Goal: Task Accomplishment & Management: Complete application form

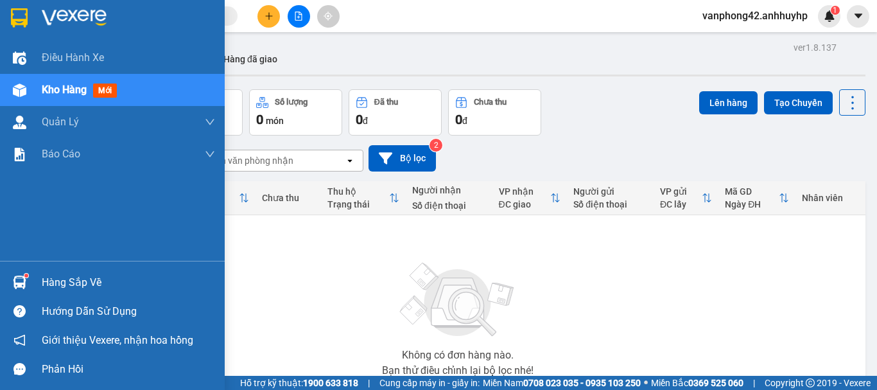
click at [23, 286] on img at bounding box center [19, 282] width 13 height 13
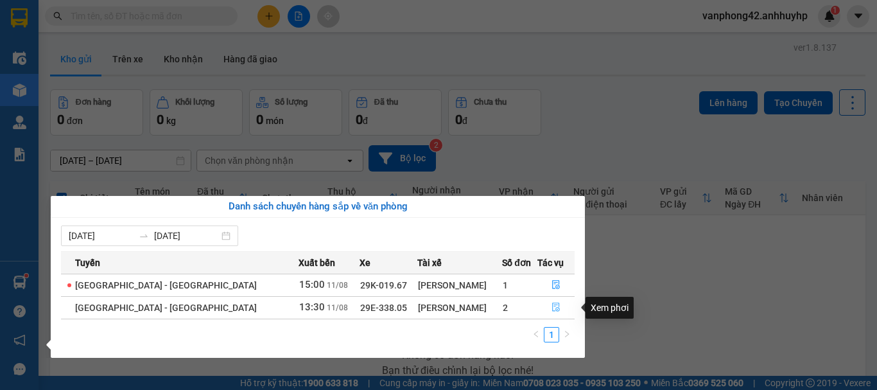
click at [552, 306] on icon "file-done" at bounding box center [556, 307] width 8 height 9
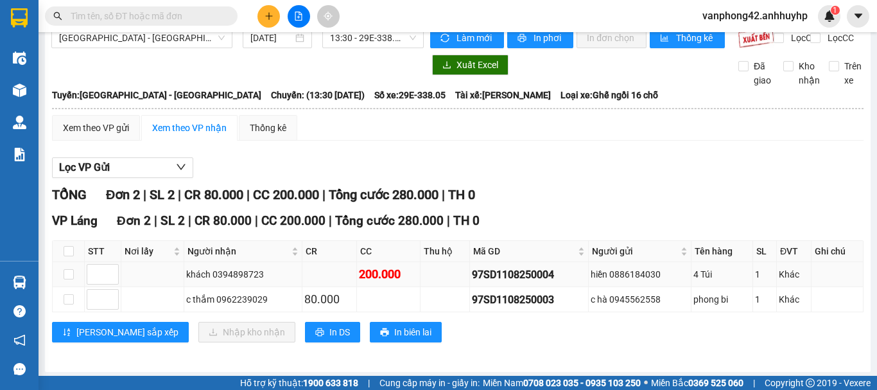
scroll to position [31, 0]
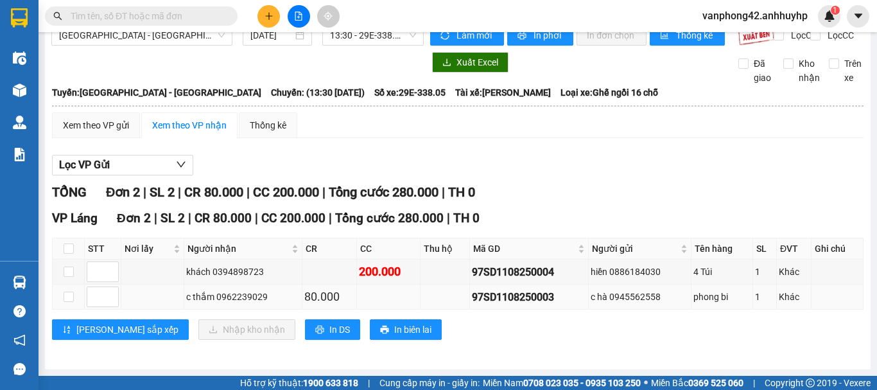
click at [524, 301] on div "97SD1108250003" at bounding box center [529, 297] width 115 height 16
copy div "97SD1108250003"
click at [68, 246] on input "checkbox" at bounding box center [69, 248] width 10 height 10
checkbox input "true"
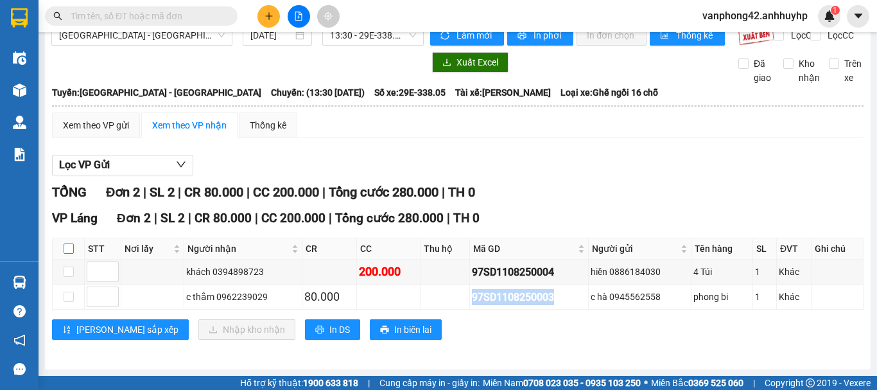
checkbox input "true"
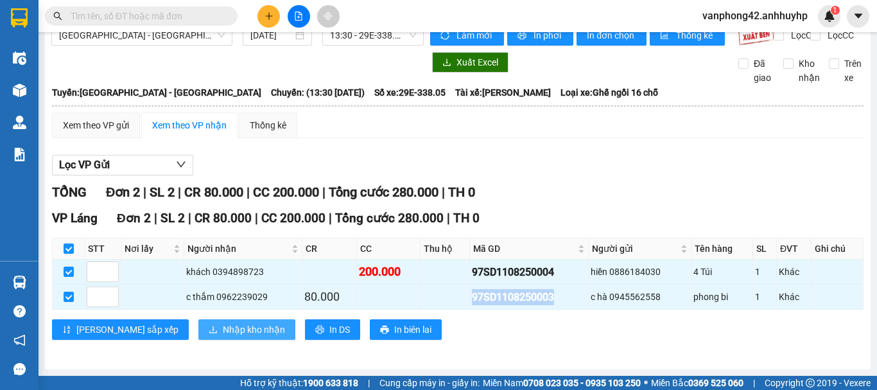
click at [223, 330] on span "Nhập kho nhận" at bounding box center [254, 329] width 62 height 14
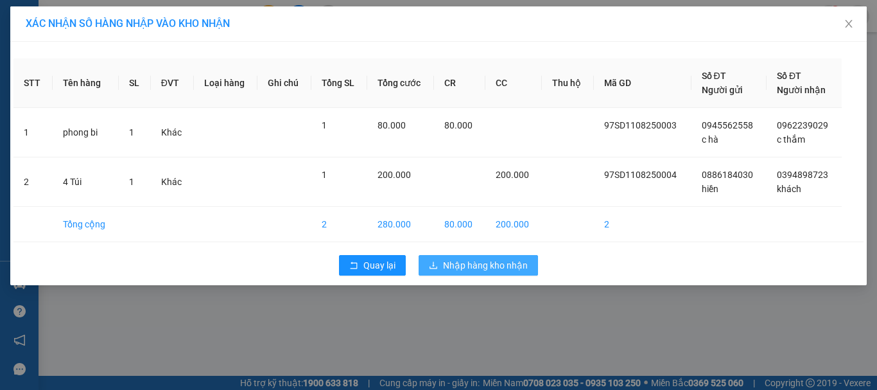
click at [443, 263] on button "Nhập hàng kho nhận" at bounding box center [478, 265] width 119 height 21
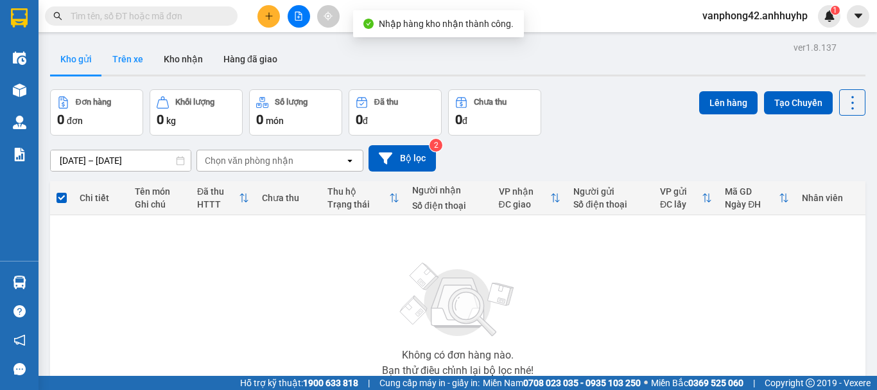
click at [147, 55] on button "Trên xe" at bounding box center [127, 59] width 51 height 31
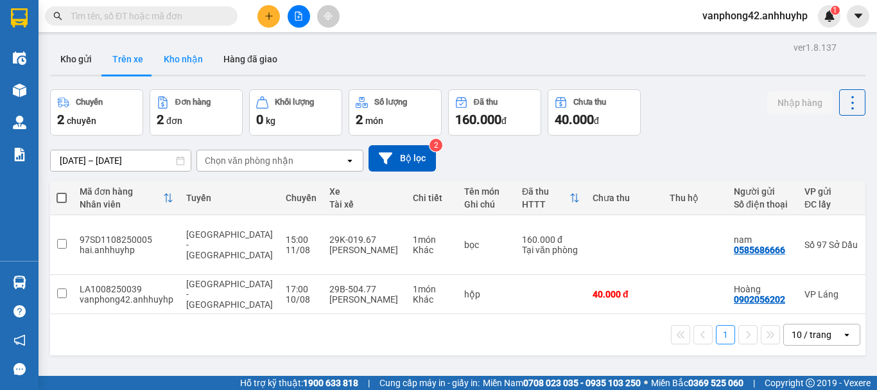
click at [180, 57] on button "Kho nhận" at bounding box center [184, 59] width 60 height 31
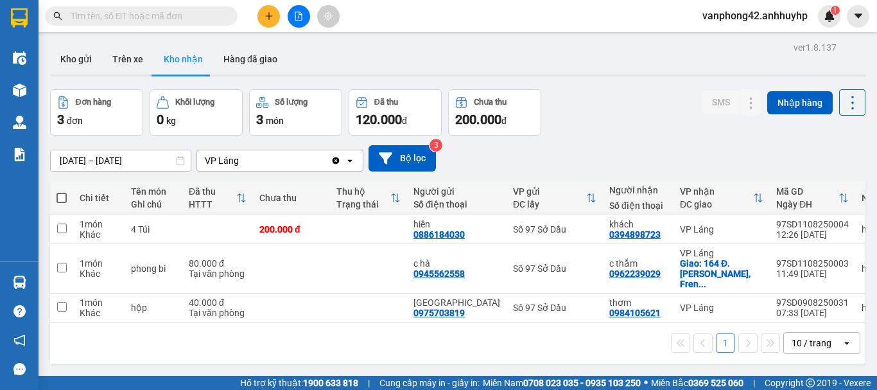
click at [154, 44] on button "Kho nhận" at bounding box center [184, 59] width 60 height 31
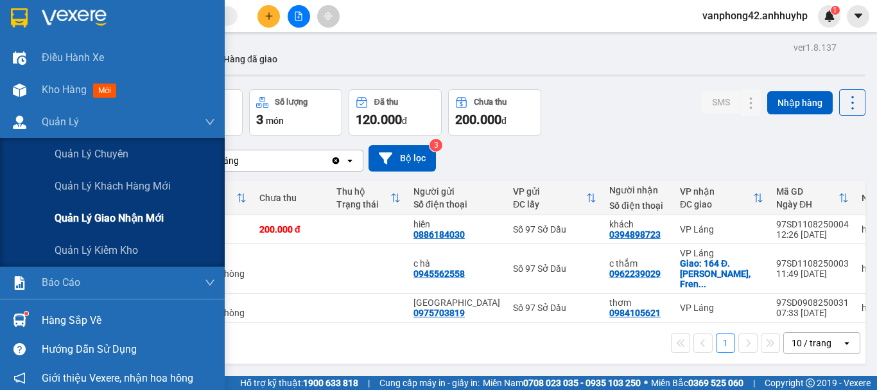
click at [66, 209] on div "Quản lý giao nhận mới" at bounding box center [135, 218] width 161 height 32
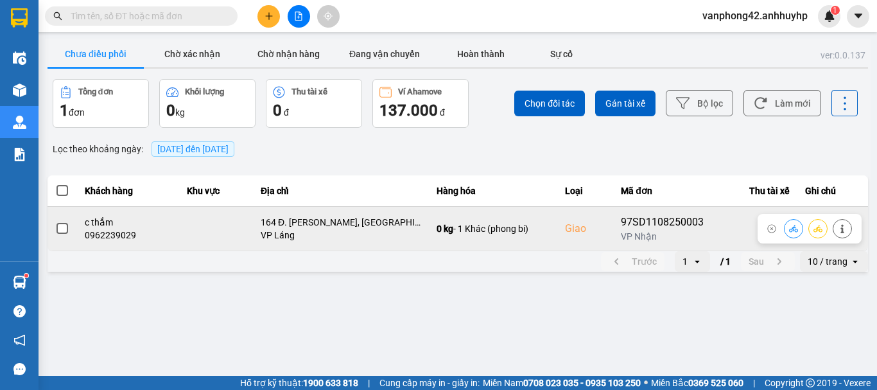
click at [63, 227] on span at bounding box center [63, 229] width 12 height 12
click at [55, 222] on input "checkbox" at bounding box center [55, 222] width 0 height 0
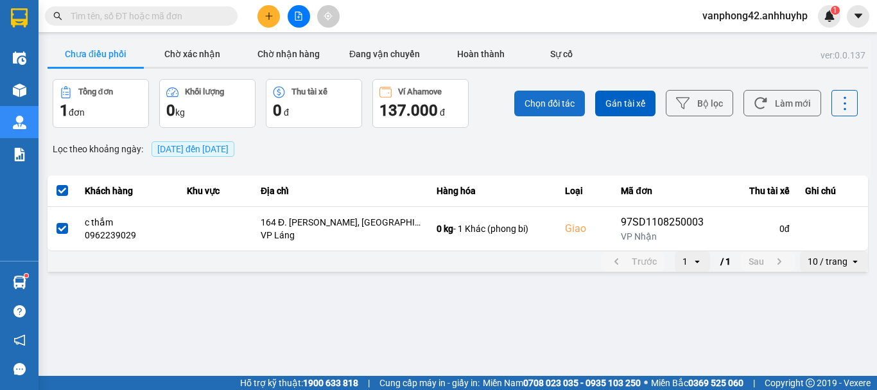
click at [563, 101] on span "Chọn đối tác" at bounding box center [550, 103] width 50 height 13
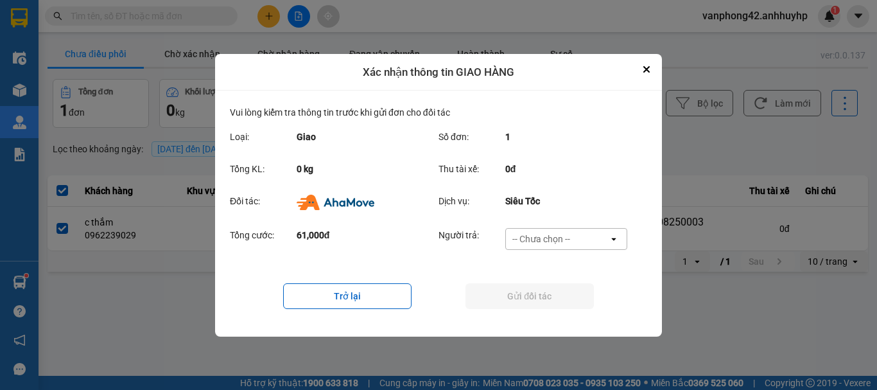
click at [575, 240] on div "-- Chưa chọn --" at bounding box center [557, 239] width 103 height 21
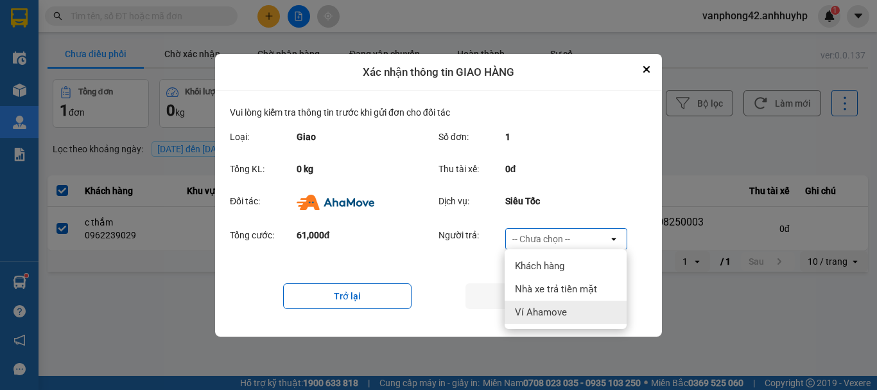
click at [567, 305] on div "Ví Ahamove" at bounding box center [566, 312] width 122 height 23
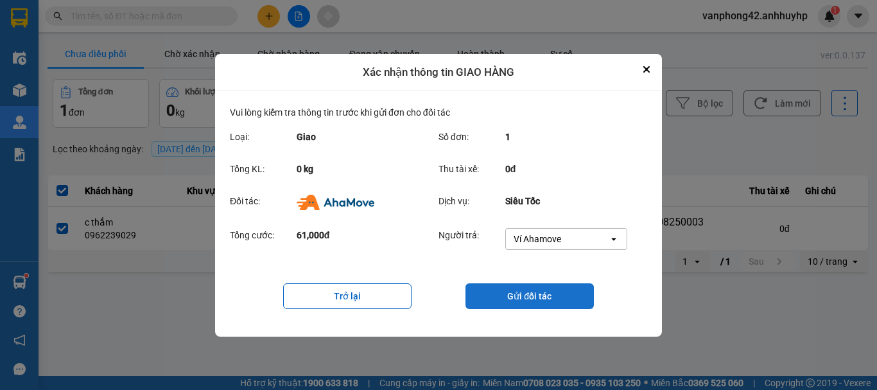
click at [560, 290] on button "Gửi đối tác" at bounding box center [530, 296] width 128 height 26
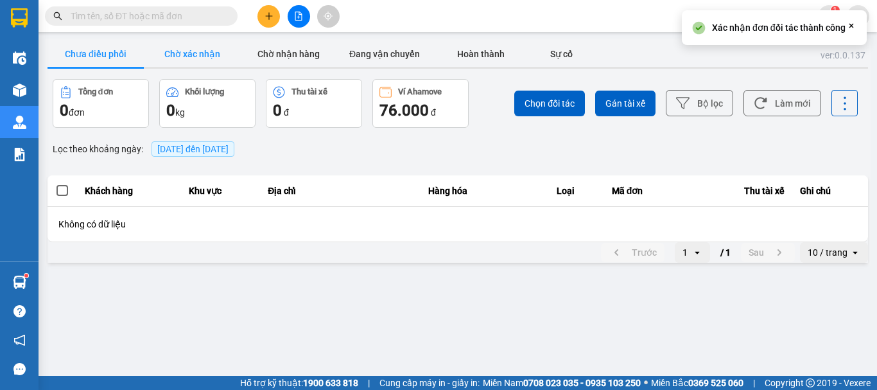
click at [204, 55] on button "Chờ xác nhận" at bounding box center [192, 54] width 96 height 26
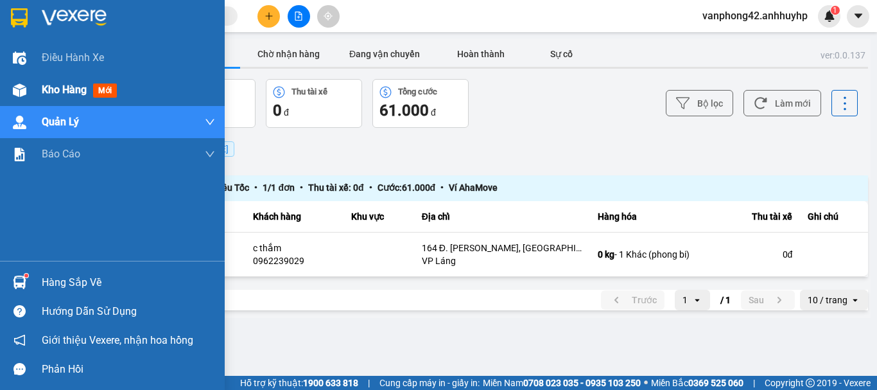
click at [22, 94] on img at bounding box center [19, 90] width 13 height 13
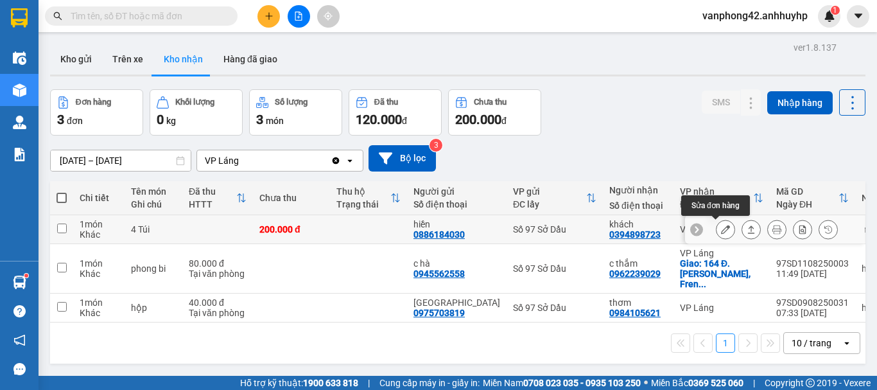
click at [721, 225] on icon at bounding box center [725, 229] width 9 height 9
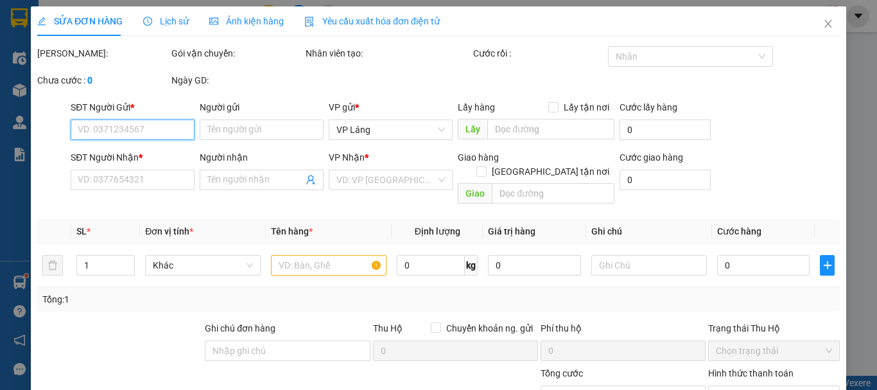
type input "0886184030"
type input "hiền"
type input "0394898723"
type input "khách"
type input "200.000"
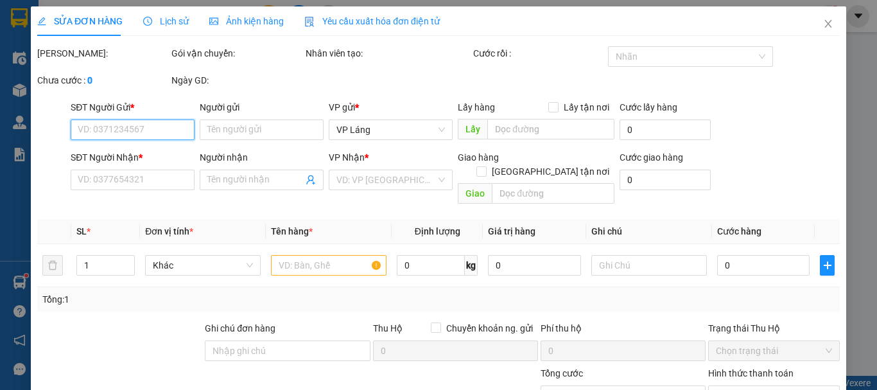
type input "200.000"
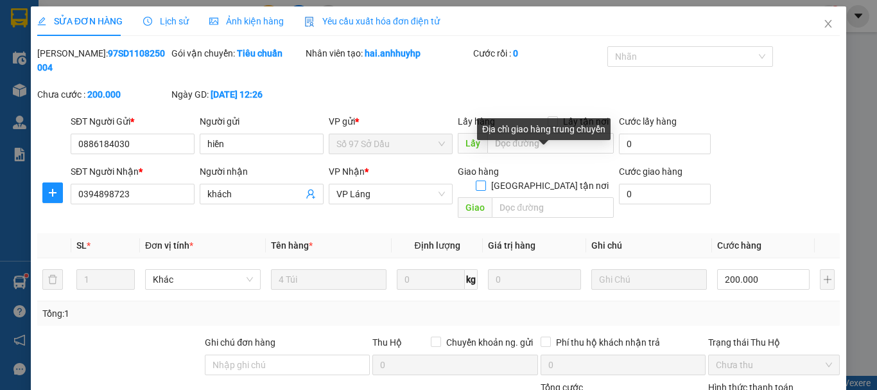
click at [485, 180] on input "[GEOGRAPHIC_DATA] tận nơi" at bounding box center [480, 184] width 9 height 9
checkbox input "true"
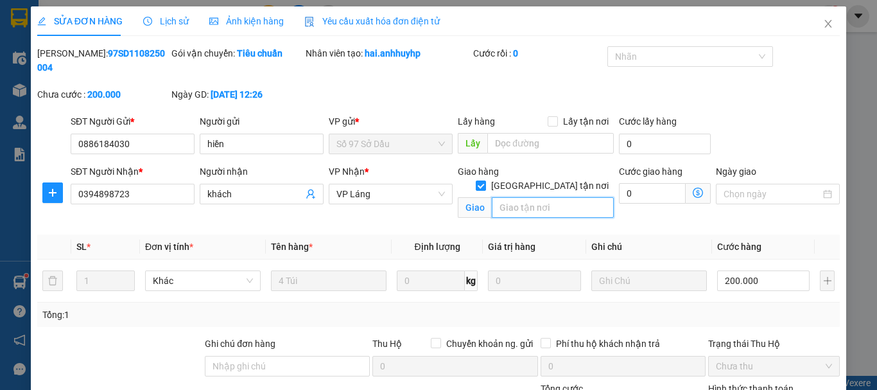
click at [535, 197] on input "text" at bounding box center [553, 207] width 122 height 21
paste input "12 Ng. 219 Đ. [PERSON_NAME], P, Cầu Giấy, [GEOGRAPHIC_DATA], [GEOGRAPHIC_DATA]"
type input "12 Ng. 219 Đ. [PERSON_NAME], P, Cầu Giấy, [GEOGRAPHIC_DATA], [GEOGRAPHIC_DATA]"
click at [693, 188] on icon "dollar-circle" at bounding box center [698, 193] width 10 height 10
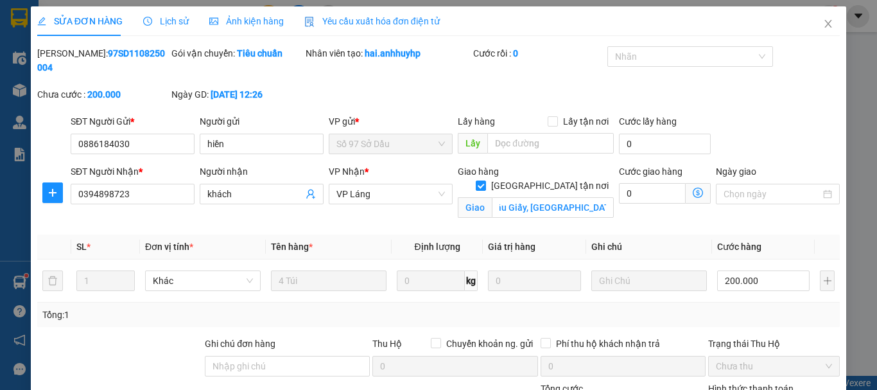
scroll to position [0, 0]
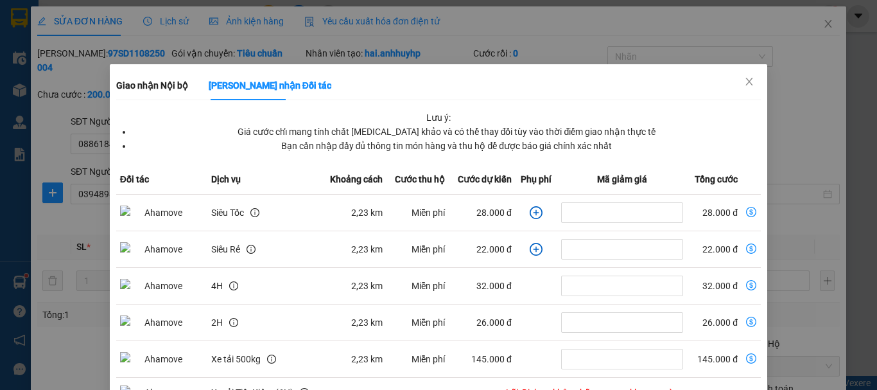
click at [530, 213] on icon "plus-circle" at bounding box center [536, 212] width 13 height 13
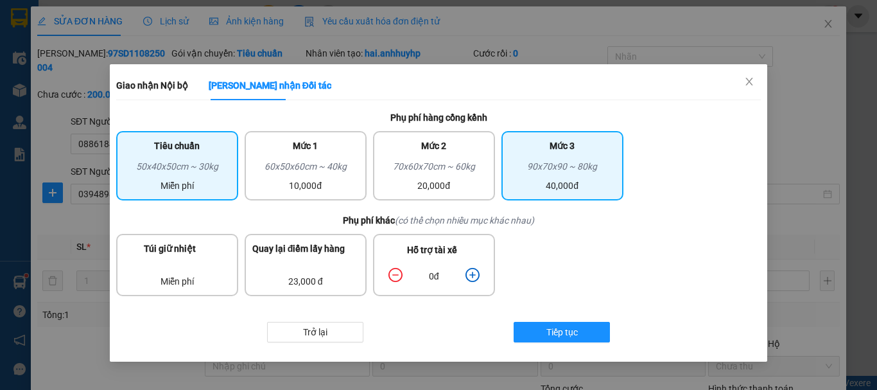
click at [568, 180] on div "40,000đ" at bounding box center [562, 186] width 107 height 14
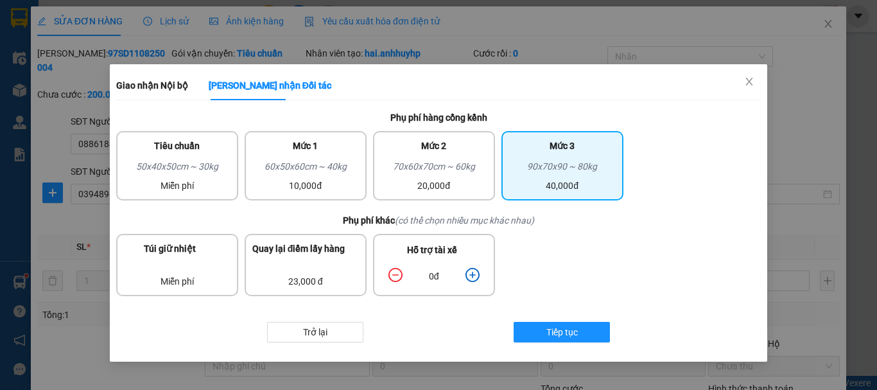
click at [470, 274] on icon "plus-circle" at bounding box center [473, 275] width 14 height 14
click at [475, 274] on icon "plus-circle" at bounding box center [473, 275] width 14 height 14
click at [540, 334] on button "Tiếp tục" at bounding box center [562, 332] width 96 height 21
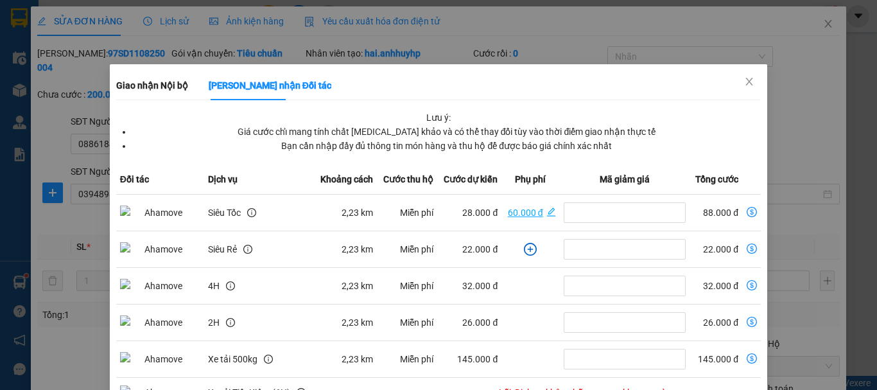
click at [547, 214] on icon "edit" at bounding box center [552, 212] width 10 height 13
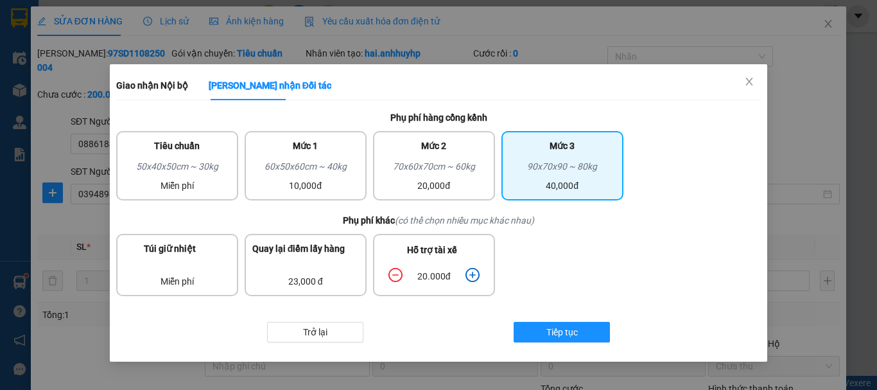
click at [396, 270] on icon "minus-circle" at bounding box center [396, 275] width 14 height 14
click at [554, 323] on button "Tiếp tục" at bounding box center [562, 332] width 96 height 21
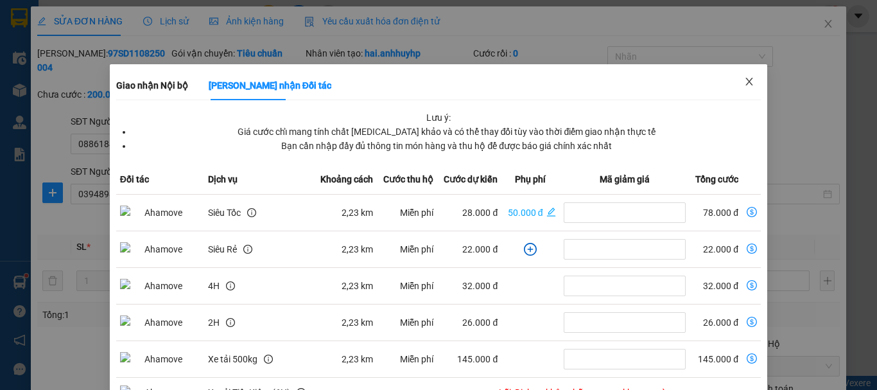
click at [744, 85] on icon "close" at bounding box center [749, 81] width 10 height 10
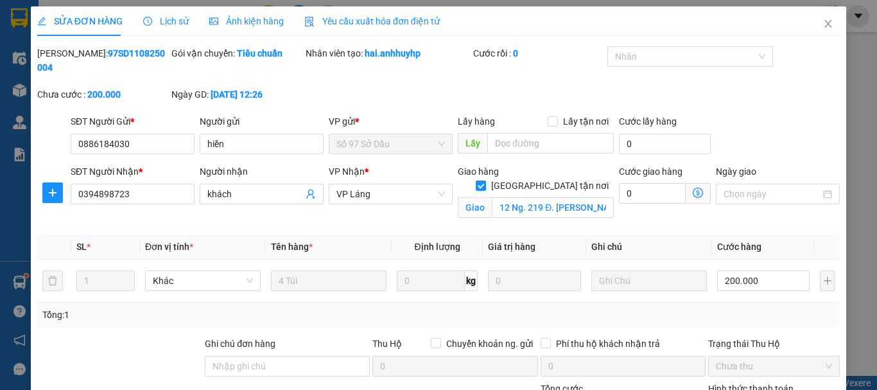
click at [693, 188] on icon "dollar-circle" at bounding box center [698, 193] width 10 height 10
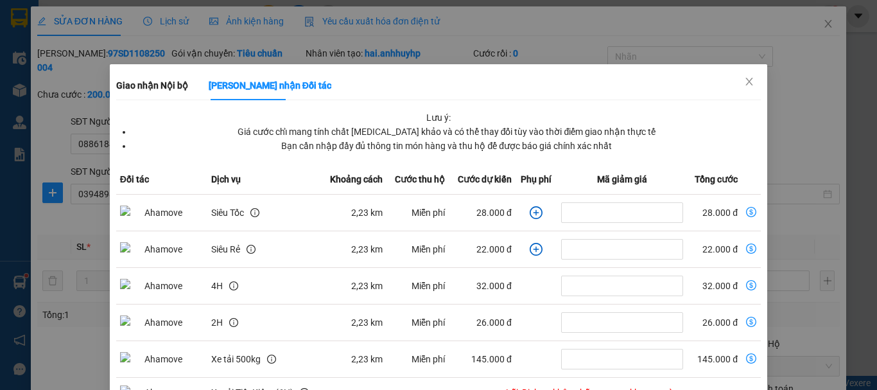
click at [532, 216] on icon "plus-circle" at bounding box center [536, 212] width 13 height 13
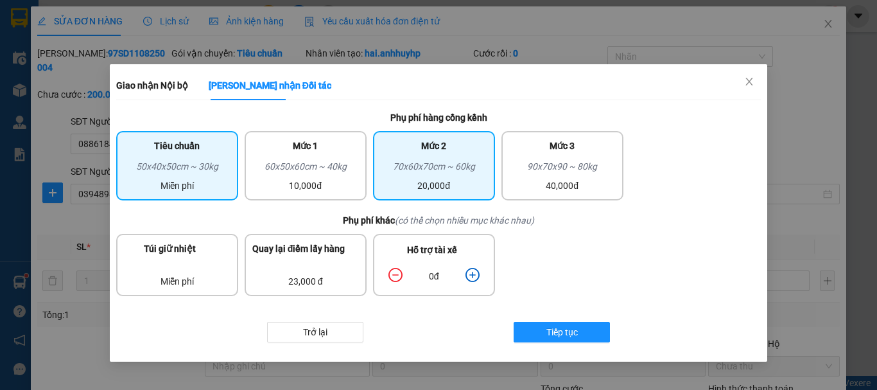
click at [471, 193] on div "Mức 2 70x60x70cm ~ 60kg 20,000đ" at bounding box center [434, 165] width 122 height 69
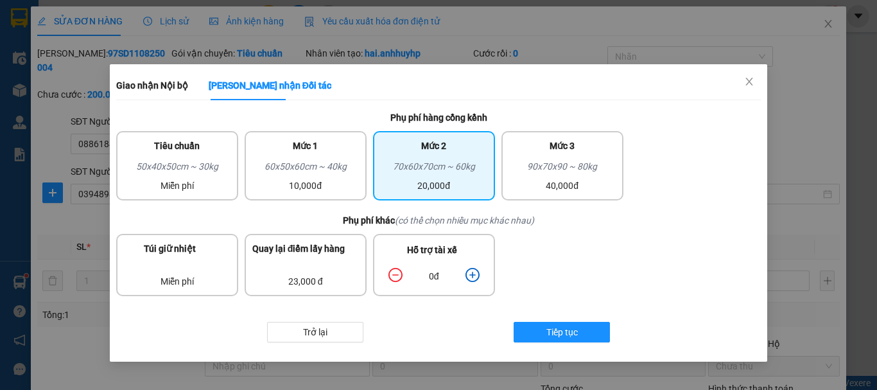
click at [471, 193] on div "Mức 2 70x60x70cm ~ 60kg 20,000đ" at bounding box center [434, 165] width 122 height 69
click at [746, 81] on icon "close" at bounding box center [749, 81] width 10 height 10
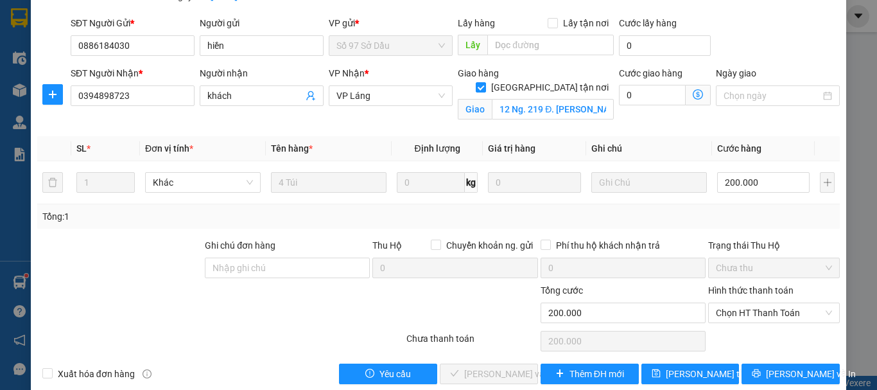
scroll to position [103, 0]
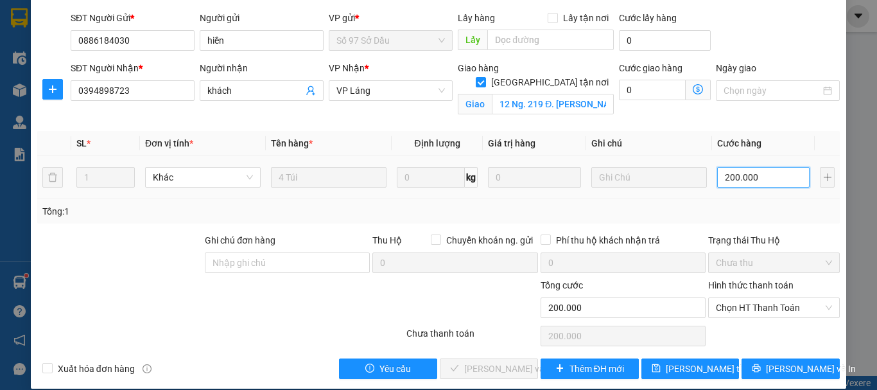
click at [761, 167] on input "200.000" at bounding box center [763, 177] width 92 height 21
type input "2"
type input "28"
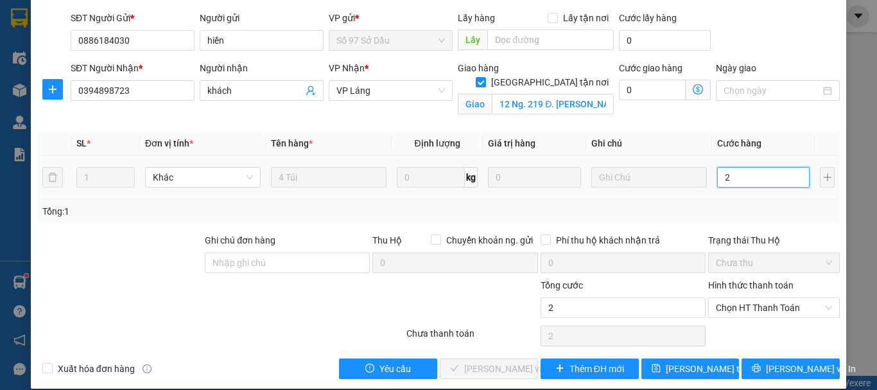
type input "28"
type input "280"
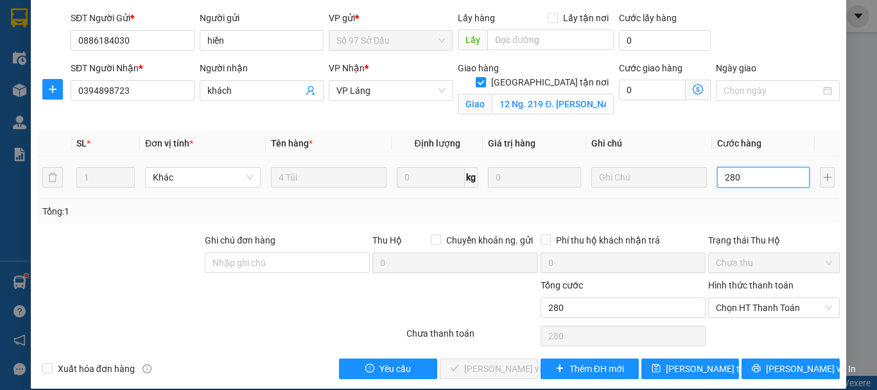
type input "2.800"
type input "28.000"
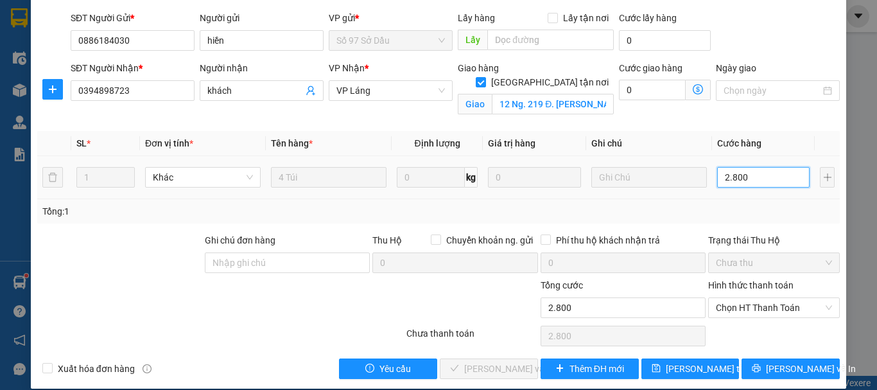
type input "28.000"
type input "280.000"
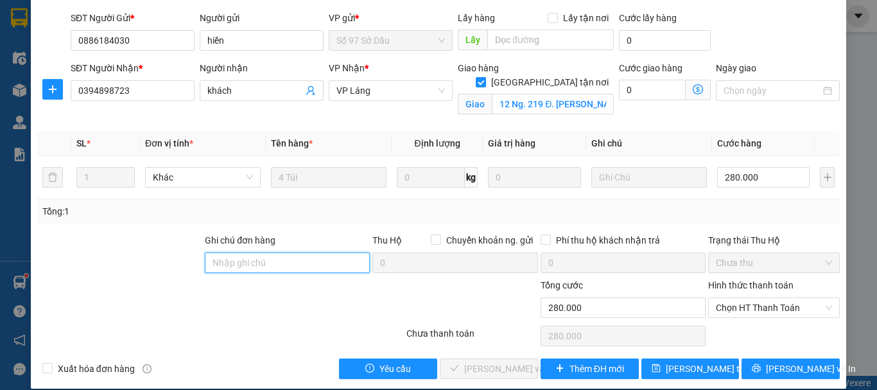
click at [272, 252] on input "Ghi chú đơn hàng" at bounding box center [287, 262] width 165 height 21
click at [734, 298] on span "Chọn HT Thanh Toán" at bounding box center [774, 307] width 116 height 19
type input "vp 97 thu 50k, vp 42 thu 230k"
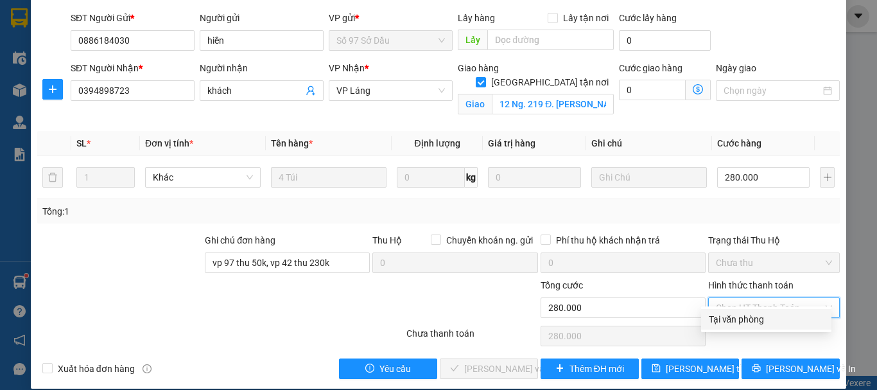
click at [738, 321] on div "Tại văn phòng" at bounding box center [766, 319] width 115 height 14
type input "0"
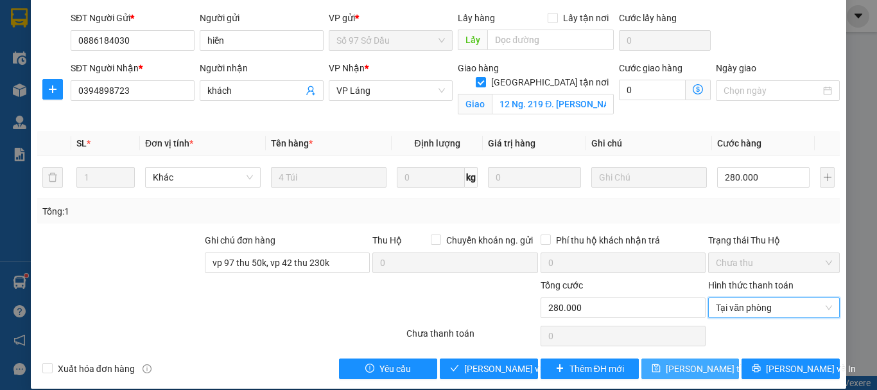
click at [677, 362] on span "[PERSON_NAME] thay đổi" at bounding box center [717, 369] width 103 height 14
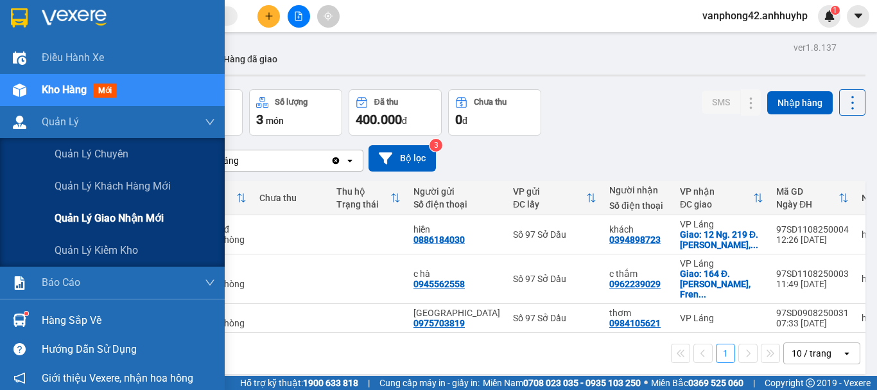
click at [107, 220] on span "Quản lý giao nhận mới" at bounding box center [109, 218] width 109 height 16
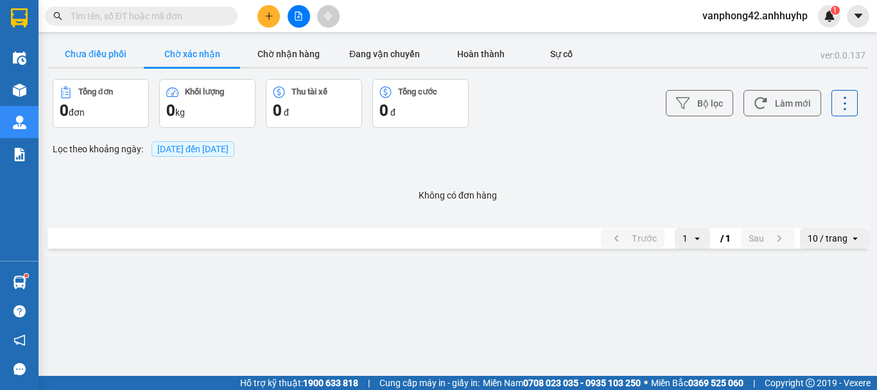
click at [138, 64] on button "Chưa điều phối" at bounding box center [96, 54] width 96 height 26
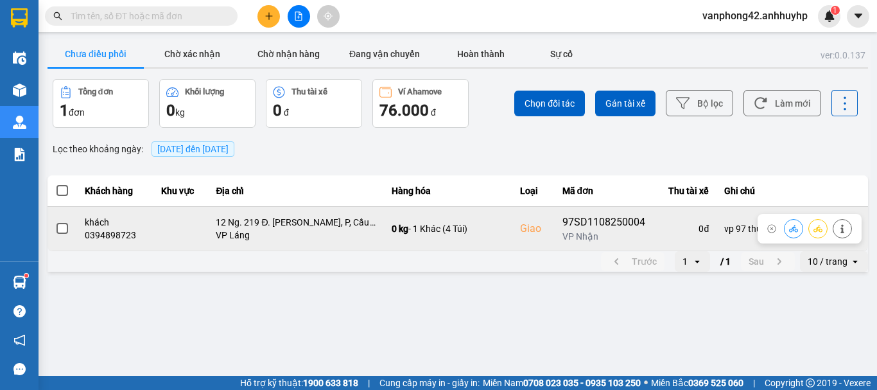
click at [56, 229] on label at bounding box center [62, 229] width 14 height 14
click at [55, 222] on input "checkbox" at bounding box center [55, 222] width 0 height 0
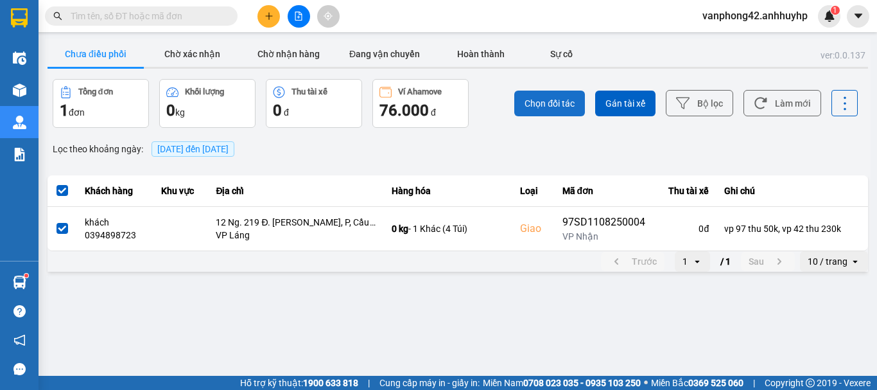
click at [544, 106] on span "Chọn đối tác" at bounding box center [550, 103] width 50 height 13
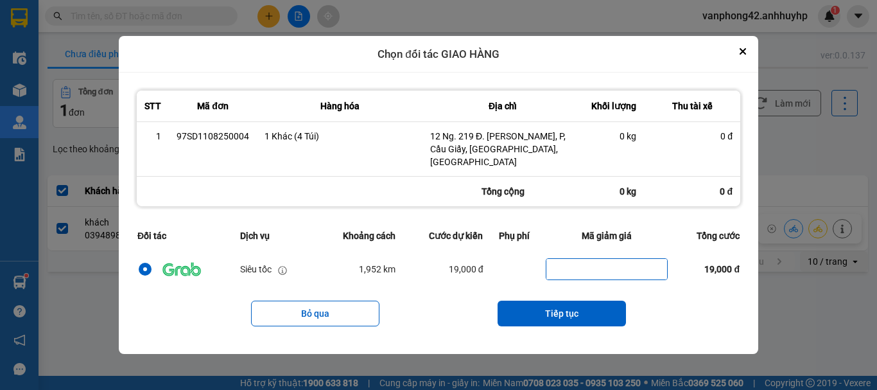
click at [572, 265] on input "dialog" at bounding box center [607, 269] width 121 height 21
click at [583, 263] on input "dialog" at bounding box center [607, 269] width 121 height 21
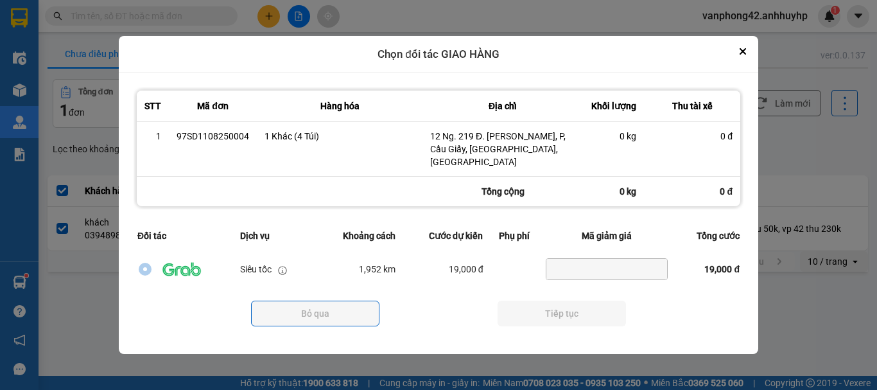
click at [511, 261] on td "dialog" at bounding box center [514, 269] width 55 height 37
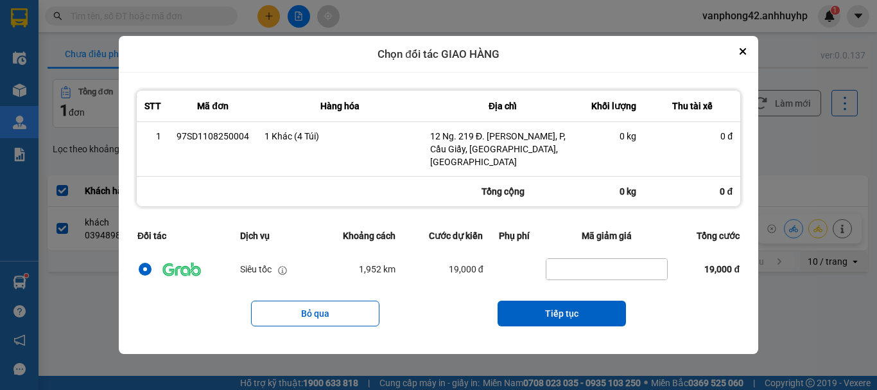
click at [594, 267] on input "dialog" at bounding box center [607, 269] width 121 height 21
click at [741, 59] on button "Close" at bounding box center [742, 51] width 15 height 15
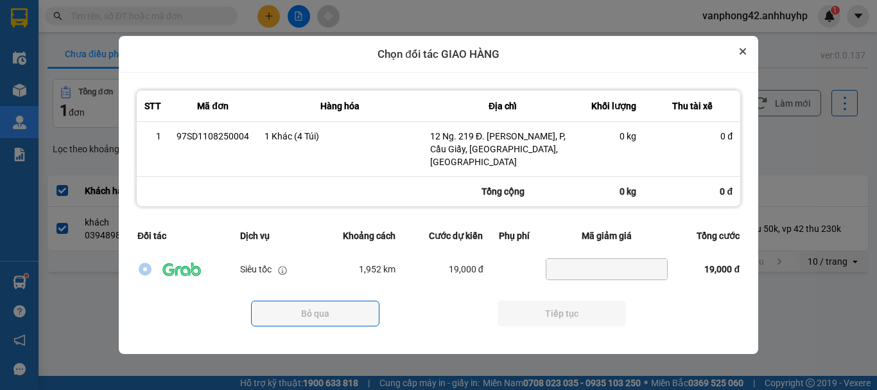
click at [741, 59] on button "Close" at bounding box center [742, 51] width 15 height 15
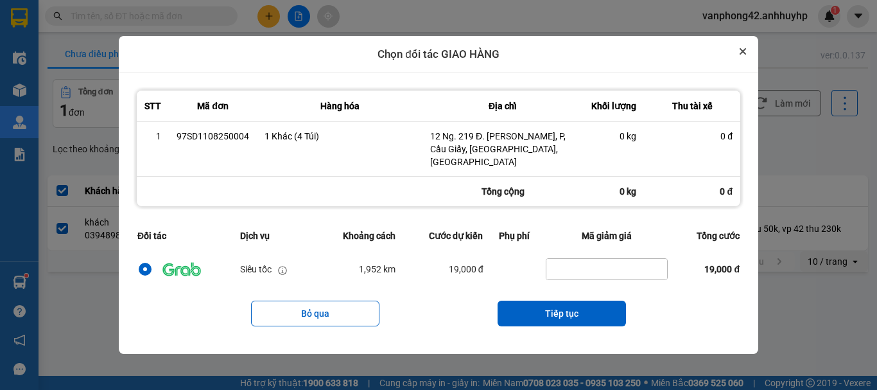
click at [742, 54] on icon "Close" at bounding box center [743, 51] width 6 height 6
click at [742, 54] on div "Chưa điều phối Chờ xác nhận Chờ nhận hàng Đang vận chuyển Hoàn thành Sự cố" at bounding box center [458, 55] width 821 height 29
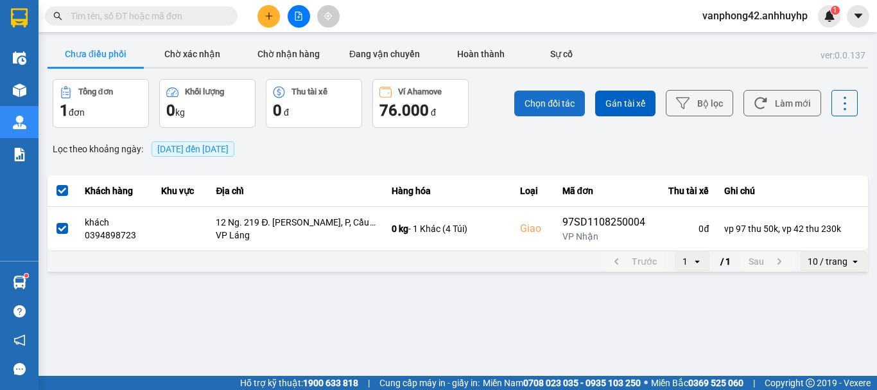
click at [575, 101] on span "Chọn đối tác" at bounding box center [550, 103] width 50 height 13
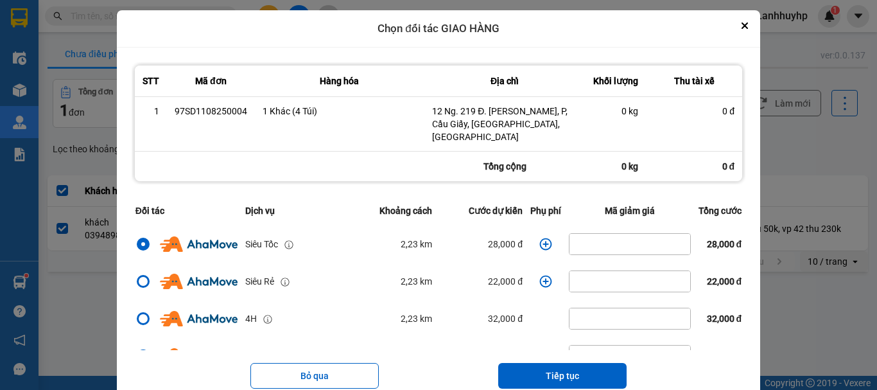
click at [540, 238] on icon "dialog" at bounding box center [546, 244] width 12 height 12
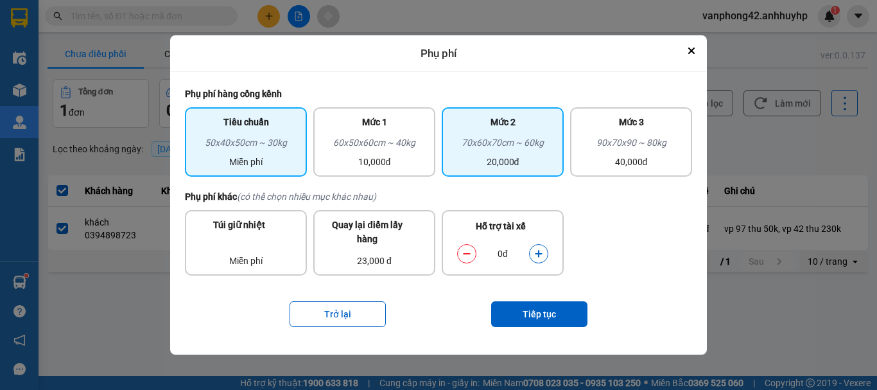
click at [501, 130] on div "Mức 2" at bounding box center [503, 125] width 107 height 21
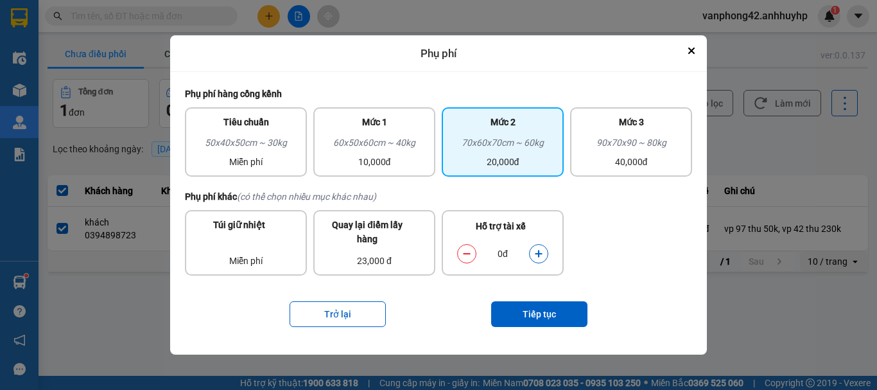
click at [538, 256] on icon "dialog" at bounding box center [538, 254] width 7 height 7
click at [533, 317] on button "Tiếp tục" at bounding box center [539, 314] width 96 height 26
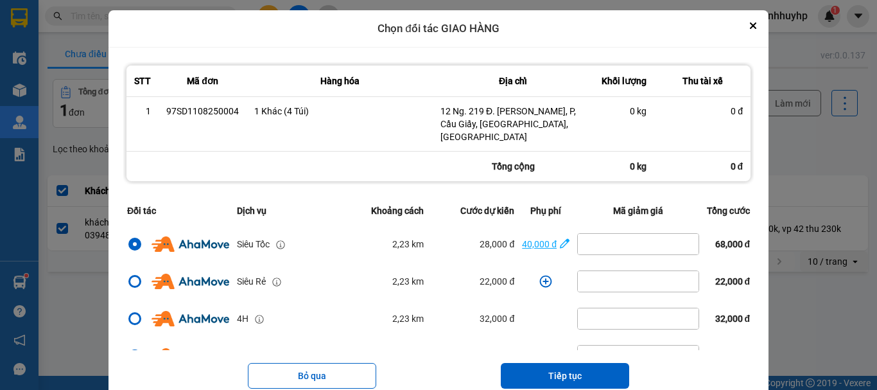
click at [560, 237] on icon "dialog" at bounding box center [565, 243] width 10 height 13
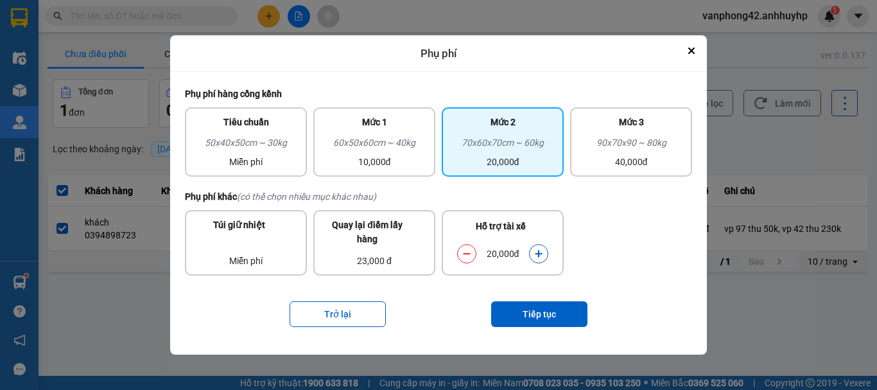
click at [538, 256] on icon "dialog" at bounding box center [538, 254] width 7 height 7
click at [523, 314] on button "Tiếp tục" at bounding box center [539, 314] width 96 height 26
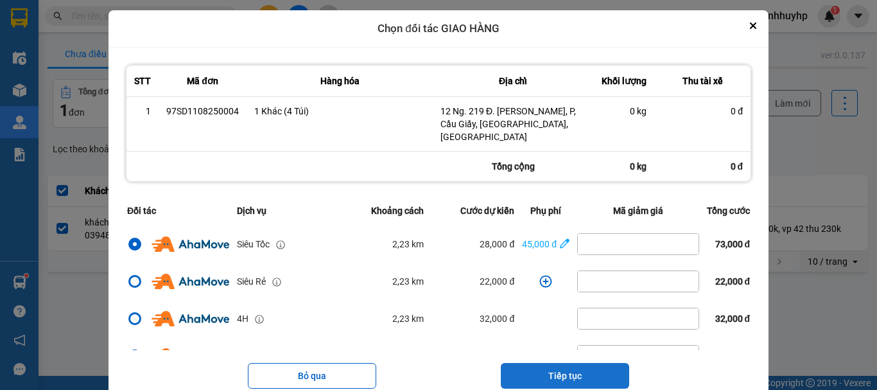
click at [614, 367] on button "Tiếp tục" at bounding box center [565, 376] width 128 height 26
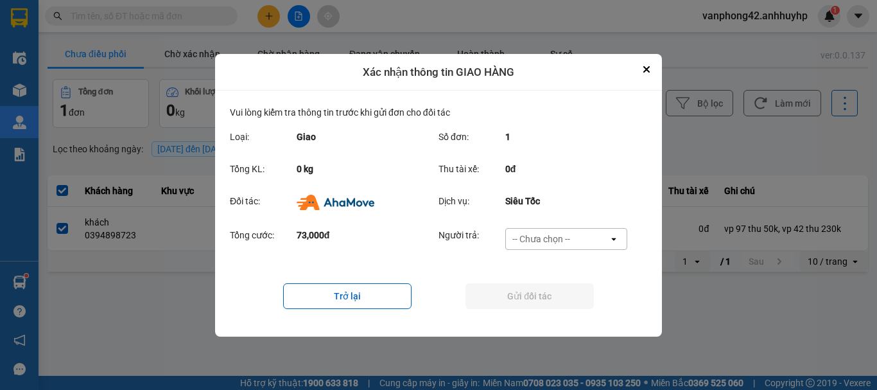
click at [558, 233] on div "-- Chưa chọn --" at bounding box center [542, 239] width 58 height 13
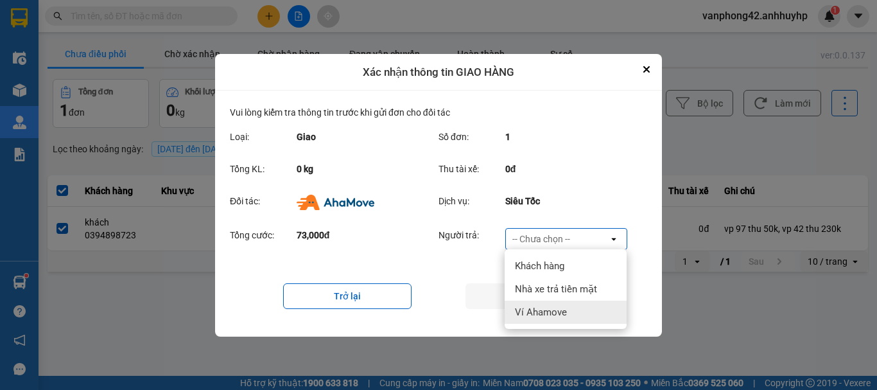
click at [556, 307] on span "Ví Ahamove" at bounding box center [541, 312] width 52 height 13
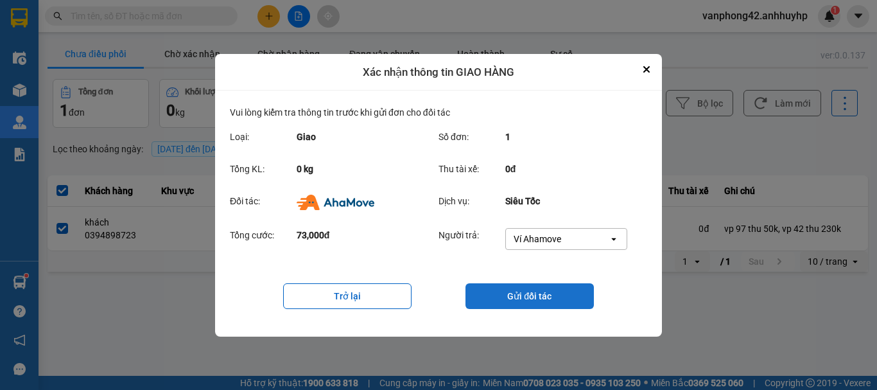
click at [556, 300] on button "Gửi đối tác" at bounding box center [530, 296] width 128 height 26
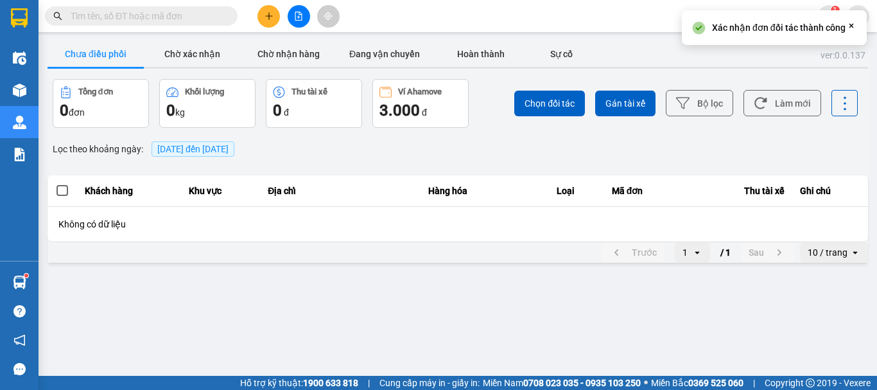
click at [106, 58] on button "Chưa điều phối" at bounding box center [96, 54] width 96 height 26
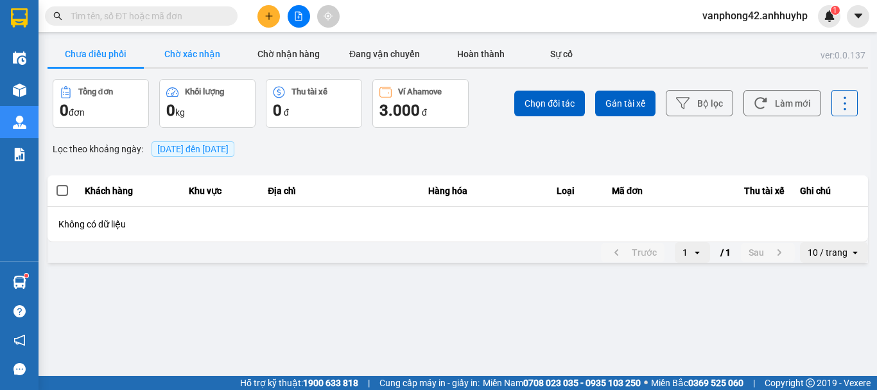
click at [207, 53] on button "Chờ xác nhận" at bounding box center [192, 54] width 96 height 26
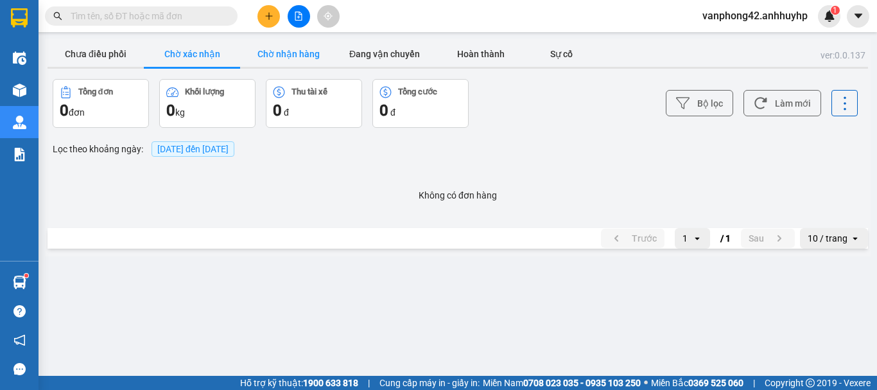
click at [308, 44] on button "Chờ nhận hàng" at bounding box center [288, 54] width 96 height 26
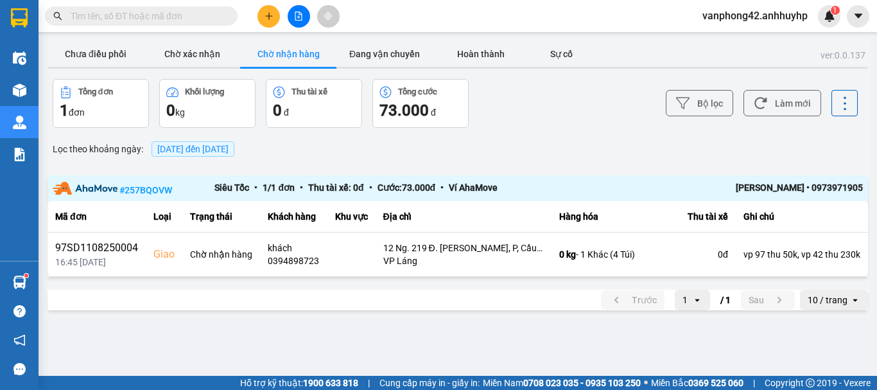
click at [268, 19] on icon "plus" at bounding box center [269, 16] width 9 height 9
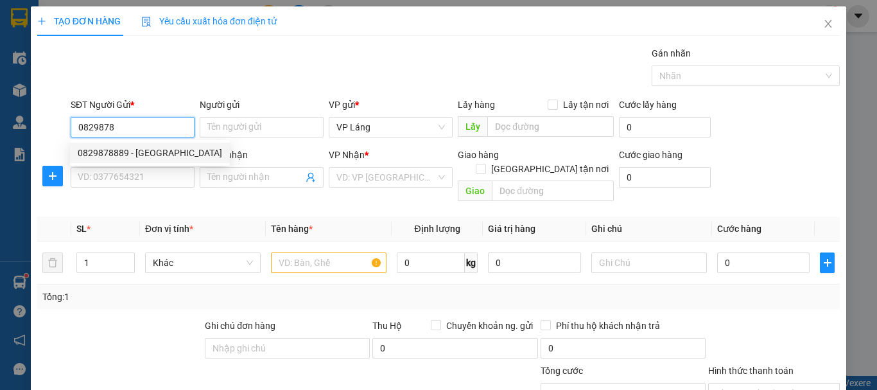
click at [148, 145] on div "0829878889 - [GEOGRAPHIC_DATA]" at bounding box center [150, 153] width 160 height 21
type input "0829878889"
type input "Ninh"
type input "0829878889"
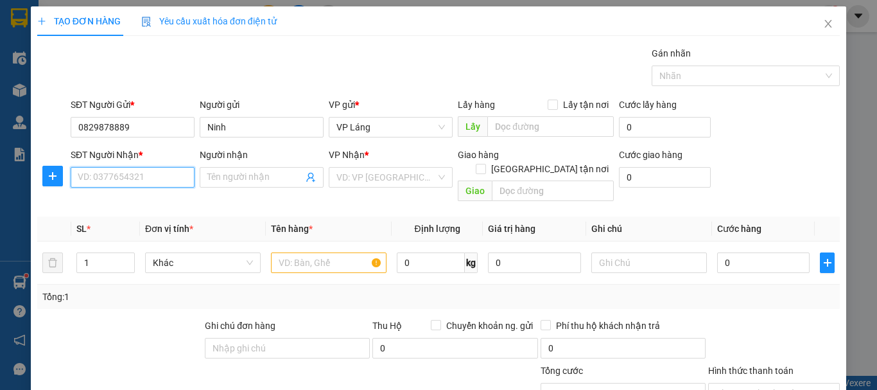
click at [151, 172] on input "SĐT Người Nhận *" at bounding box center [133, 177] width 124 height 21
type input "0"
click at [115, 206] on div "0332373933 - thắng" at bounding box center [131, 203] width 107 height 14
type input "0332373933"
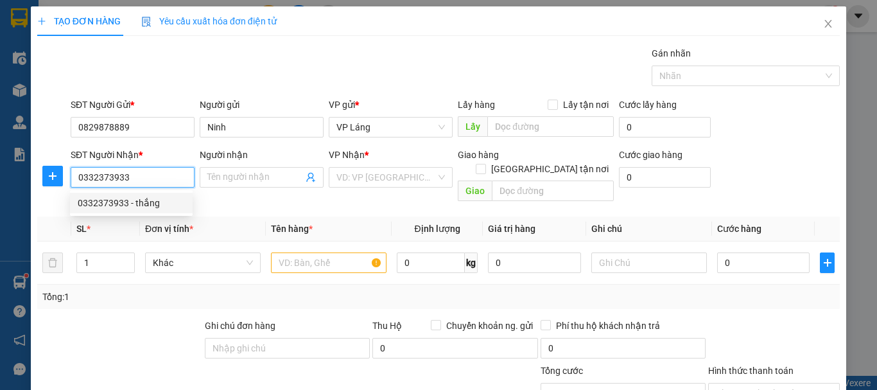
type input "thắng"
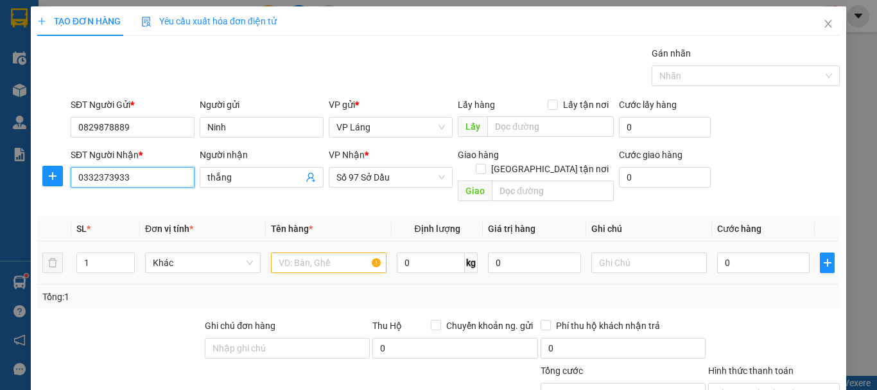
type input "0332373933"
click at [332, 252] on input "text" at bounding box center [329, 262] width 116 height 21
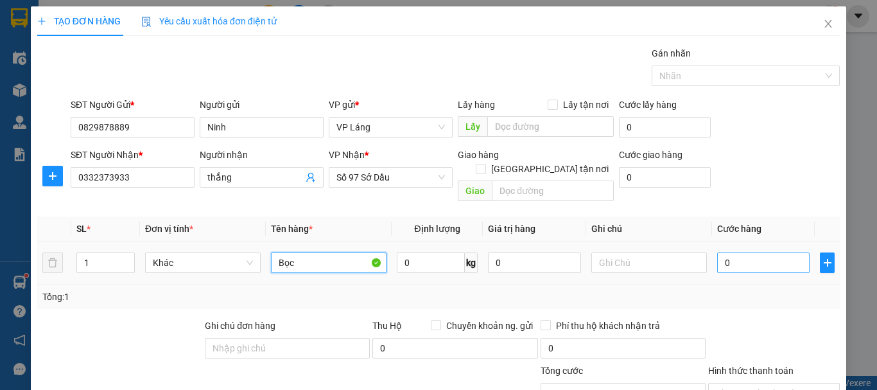
type input "Bọc"
click at [733, 252] on input "0" at bounding box center [763, 262] width 92 height 21
type input "5"
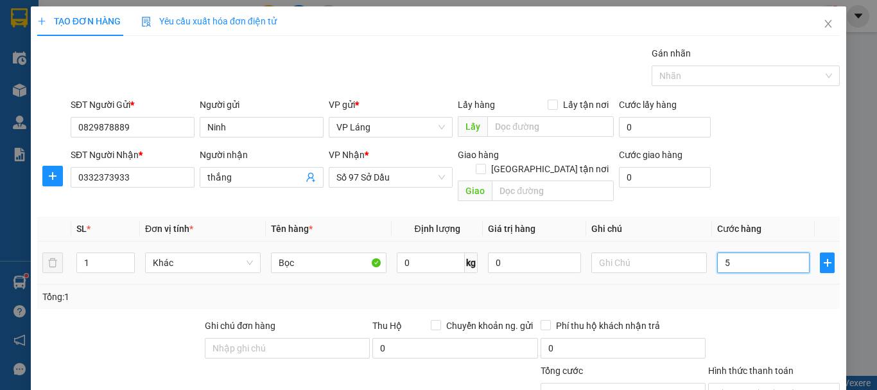
type input "50"
type input "500"
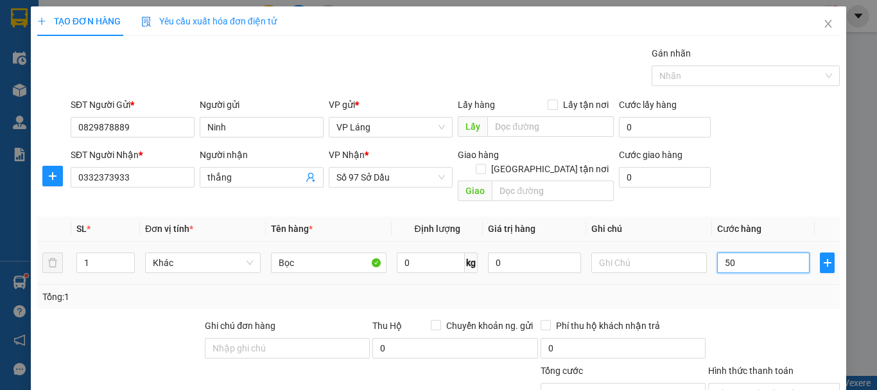
type input "500"
type input "5.000"
type input "50.000"
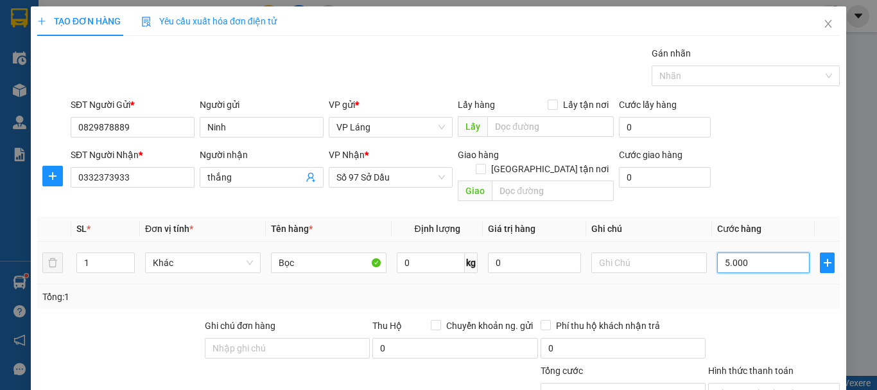
type input "50.000"
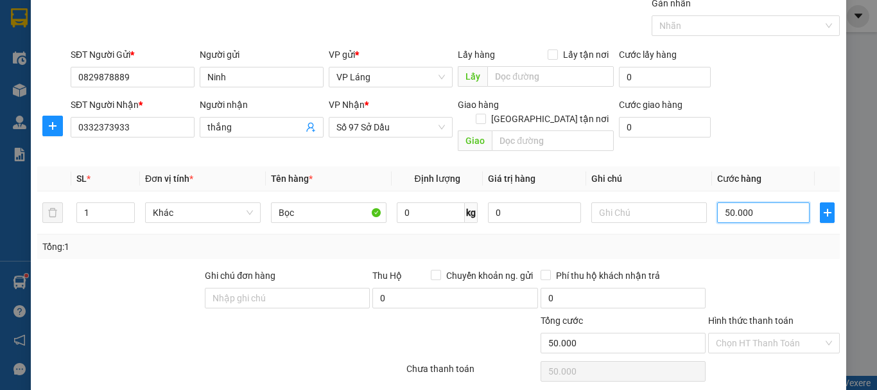
scroll to position [85, 0]
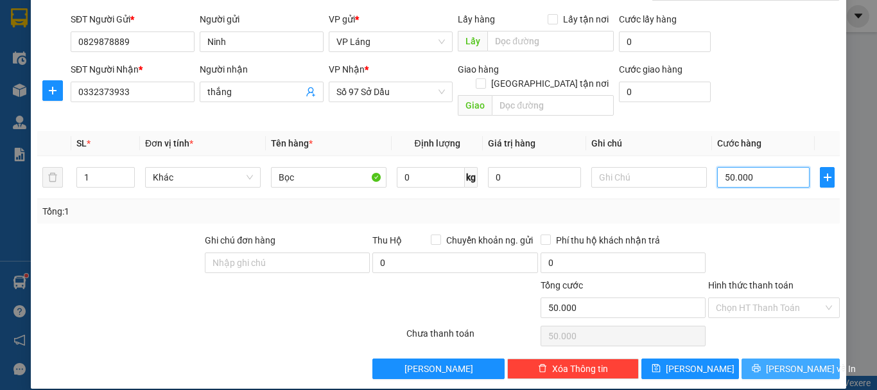
type input "50.000"
click at [761, 364] on icon "printer" at bounding box center [756, 368] width 9 height 9
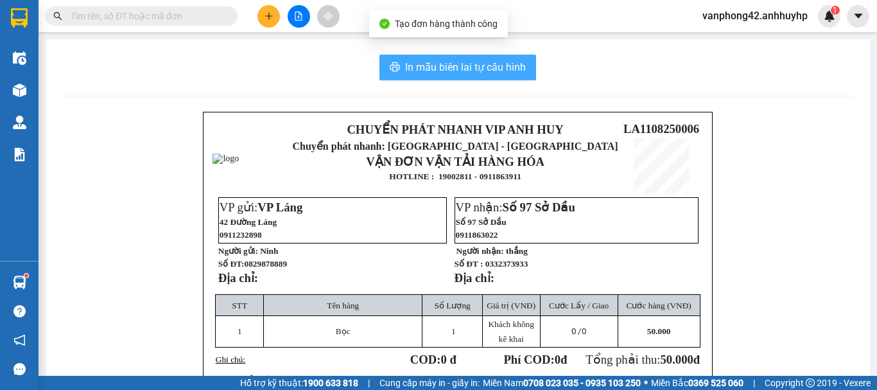
click at [485, 74] on span "In mẫu biên lai tự cấu hình" at bounding box center [465, 67] width 121 height 16
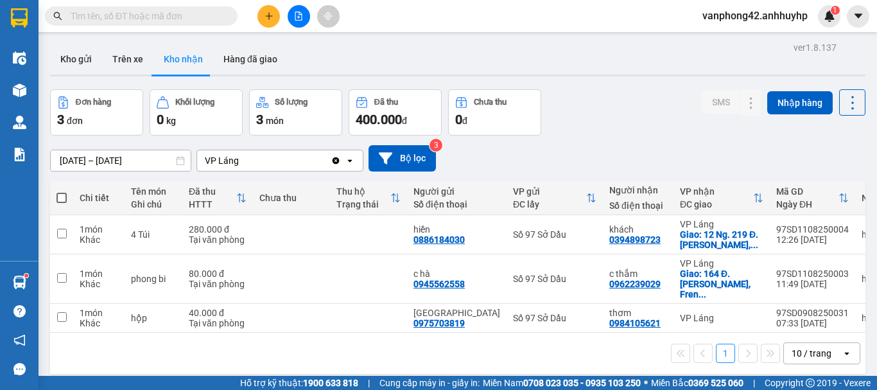
click at [702, 131] on div "SMS Nhập hàng" at bounding box center [784, 112] width 164 height 46
click at [71, 62] on button "Kho gửi" at bounding box center [76, 59] width 52 height 31
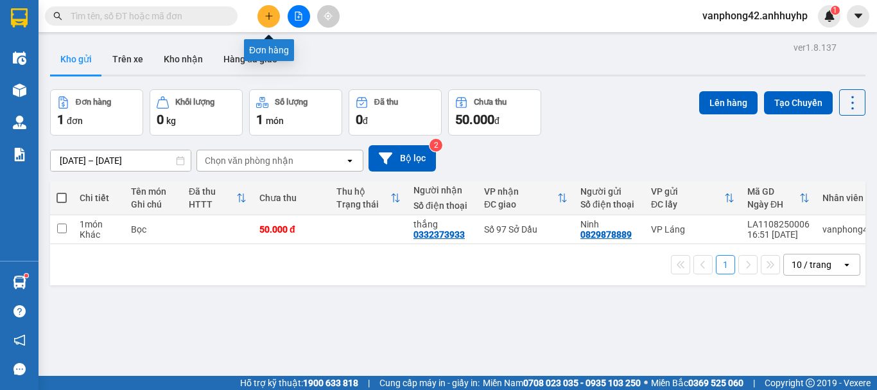
click at [267, 21] on button at bounding box center [269, 16] width 22 height 22
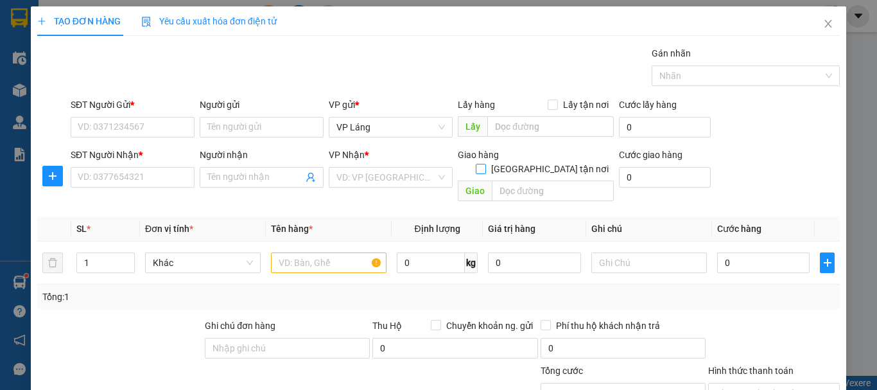
click at [485, 164] on input "[GEOGRAPHIC_DATA] tận nơi" at bounding box center [480, 168] width 9 height 9
checkbox input "true"
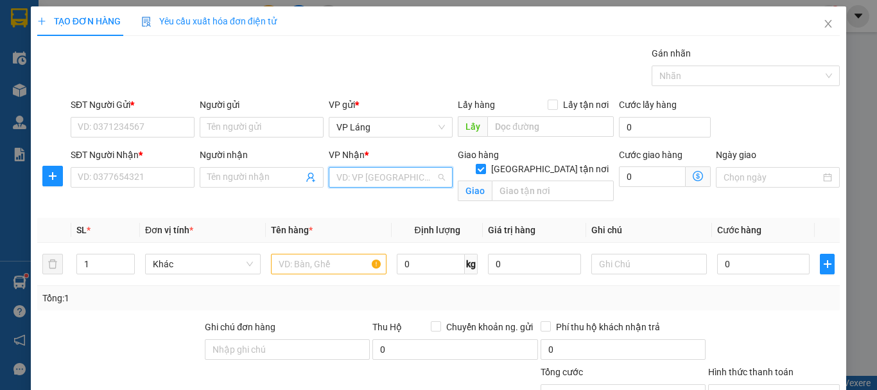
click at [416, 182] on input "search" at bounding box center [387, 177] width 100 height 19
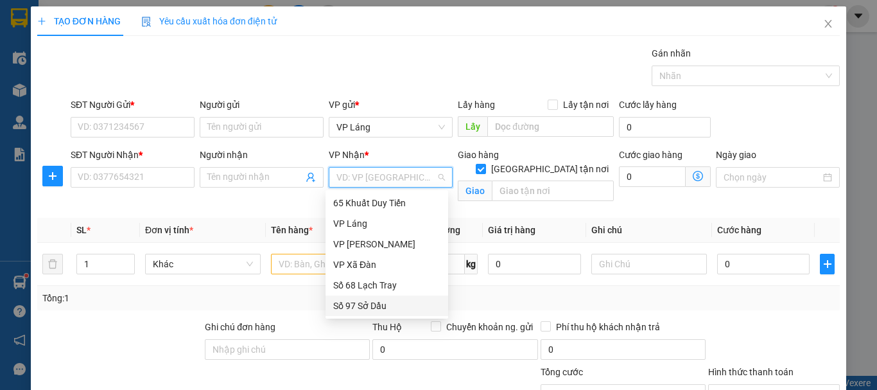
click at [379, 302] on div "Số 97 Sở Dầu" at bounding box center [386, 306] width 107 height 14
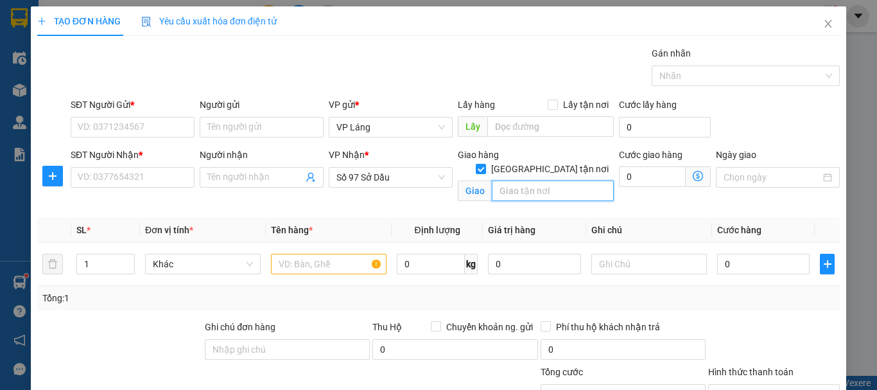
click at [500, 180] on input "text" at bounding box center [553, 190] width 122 height 21
paste input "384 [PERSON_NAME], Cát Bi, [GEOGRAPHIC_DATA]"
type input "384 [PERSON_NAME], Cát Bi, [GEOGRAPHIC_DATA]"
click at [693, 175] on icon "dollar-circle" at bounding box center [698, 176] width 10 height 10
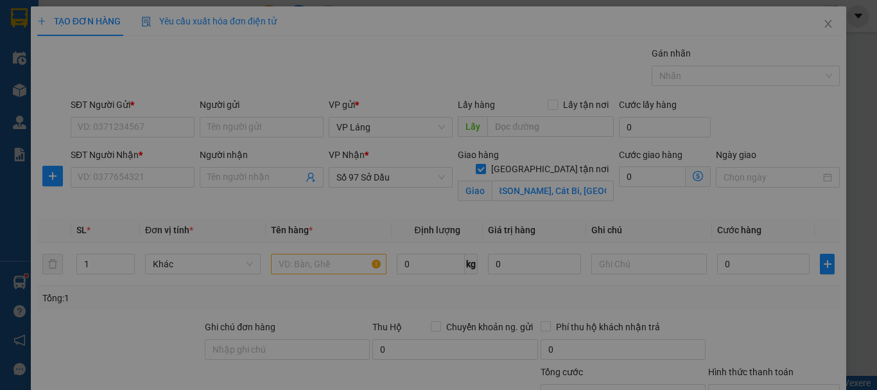
scroll to position [0, 0]
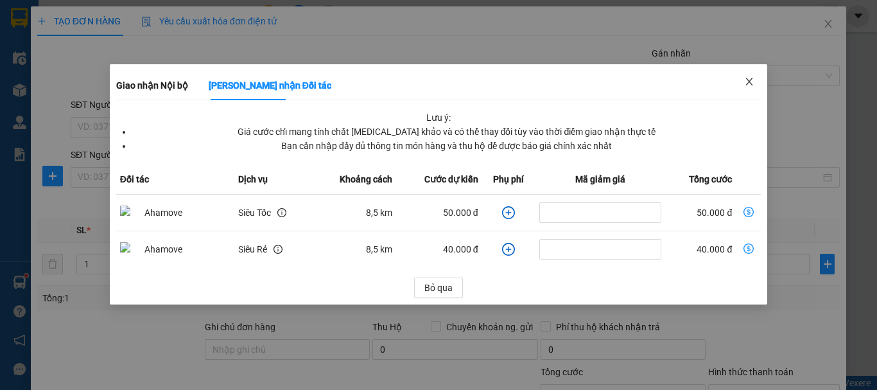
click at [752, 80] on icon "close" at bounding box center [749, 81] width 10 height 10
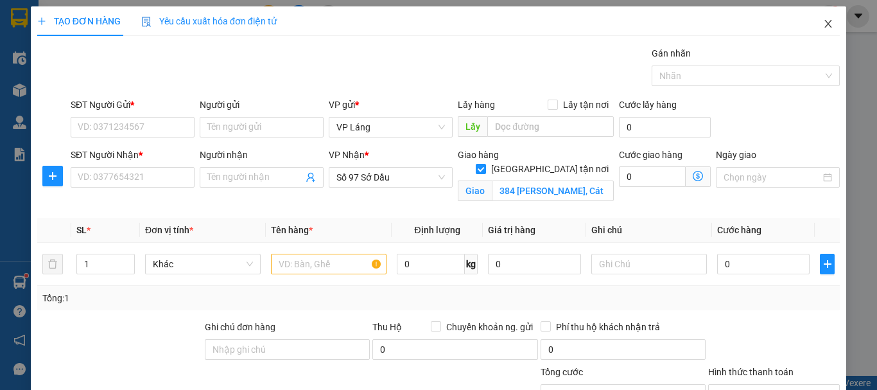
click at [823, 21] on icon "close" at bounding box center [828, 24] width 10 height 10
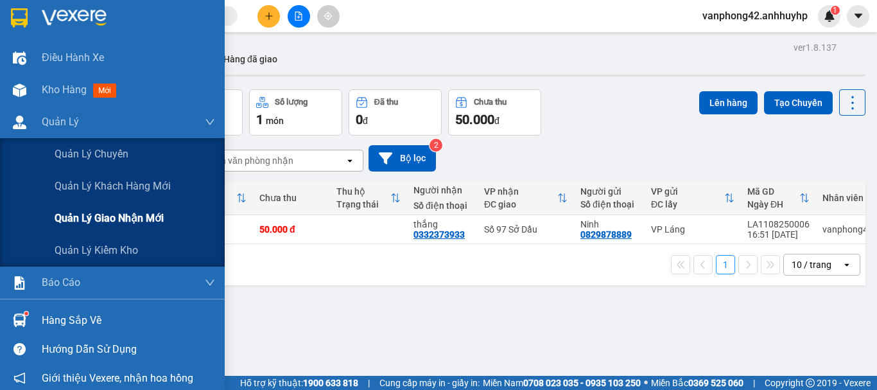
click at [105, 220] on span "Quản lý giao nhận mới" at bounding box center [109, 218] width 109 height 16
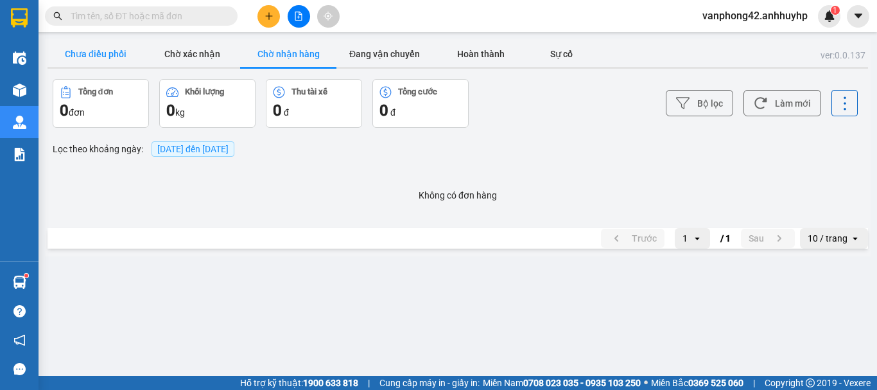
click at [93, 55] on button "Chưa điều phối" at bounding box center [96, 54] width 96 height 26
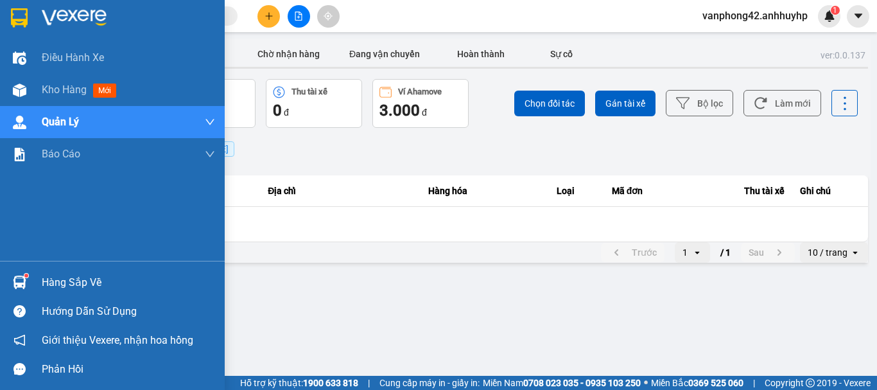
click at [28, 278] on div at bounding box center [19, 282] width 22 height 22
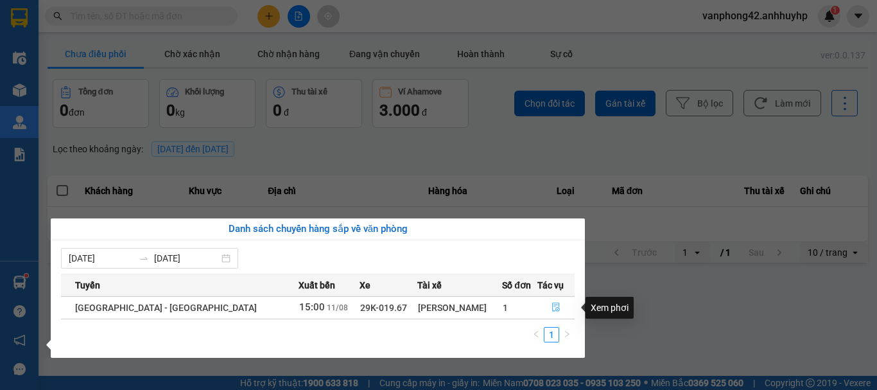
click at [552, 313] on span "file-done" at bounding box center [556, 308] width 9 height 10
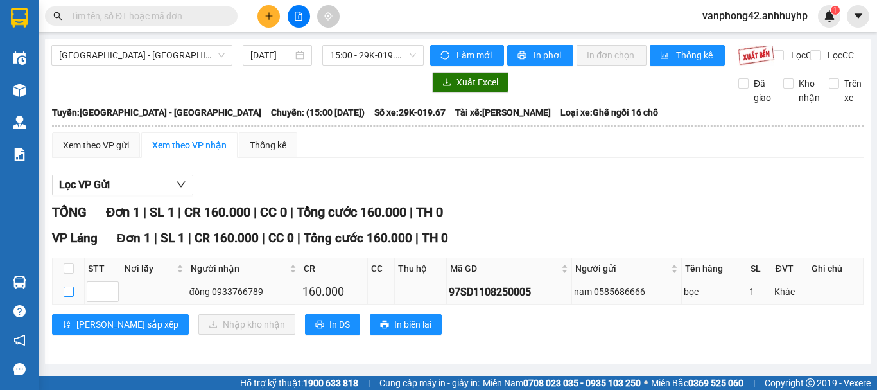
click at [64, 297] on label at bounding box center [69, 292] width 10 height 14
click at [64, 297] on input "checkbox" at bounding box center [69, 291] width 10 height 10
checkbox input "true"
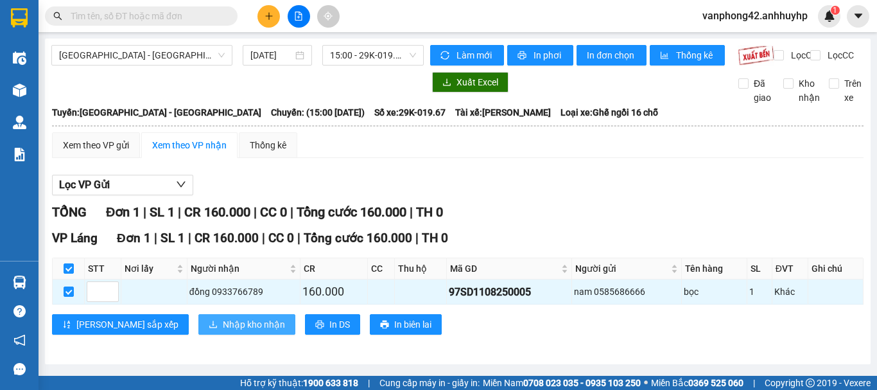
click at [223, 331] on span "Nhập kho nhận" at bounding box center [254, 324] width 62 height 14
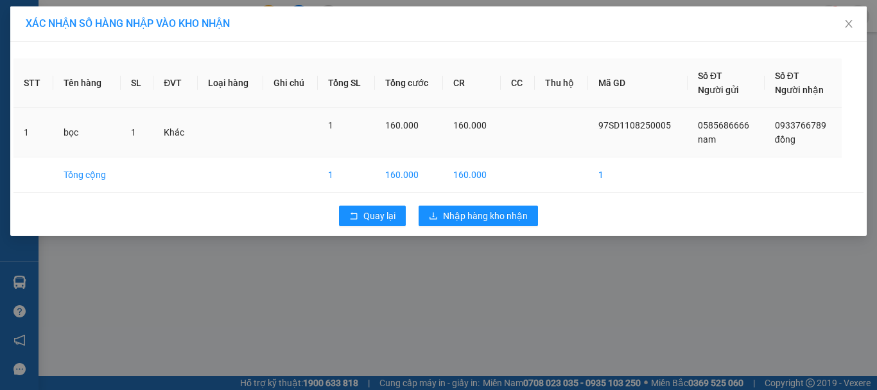
click at [658, 126] on span "97SD1108250005" at bounding box center [635, 125] width 73 height 10
copy span "97SD1108250005"
click at [452, 210] on span "Nhập hàng kho nhận" at bounding box center [485, 216] width 85 height 14
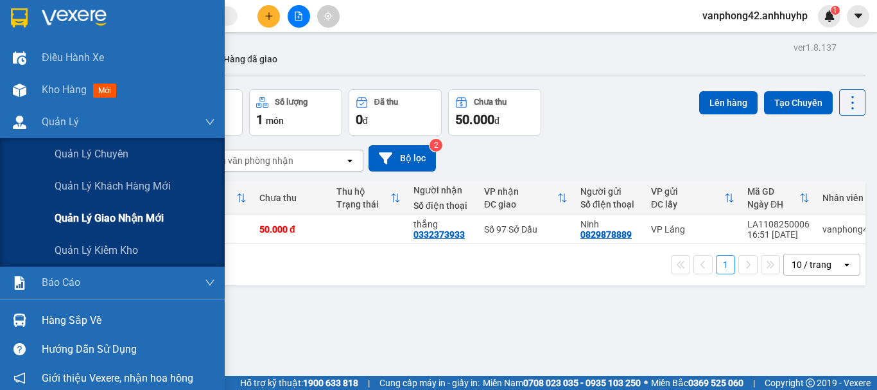
click at [89, 220] on span "Quản lý giao nhận mới" at bounding box center [109, 218] width 109 height 16
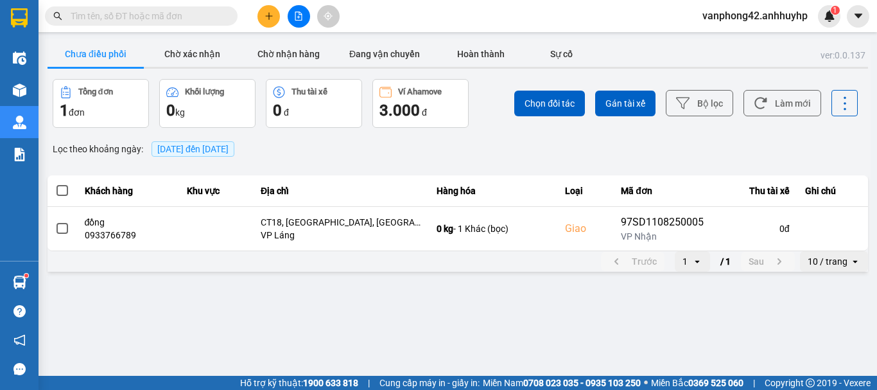
click at [110, 56] on button "Chưa điều phối" at bounding box center [96, 54] width 96 height 26
click at [115, 56] on button "Chưa điều phối" at bounding box center [96, 54] width 96 height 26
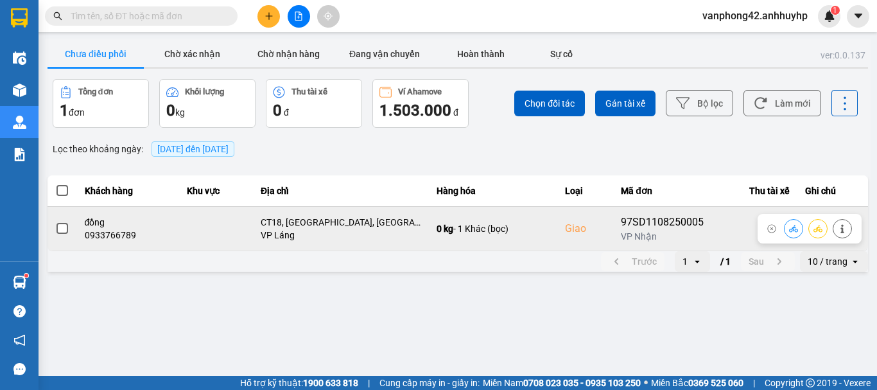
click at [66, 223] on span at bounding box center [63, 229] width 12 height 12
click at [55, 222] on input "checkbox" at bounding box center [55, 222] width 0 height 0
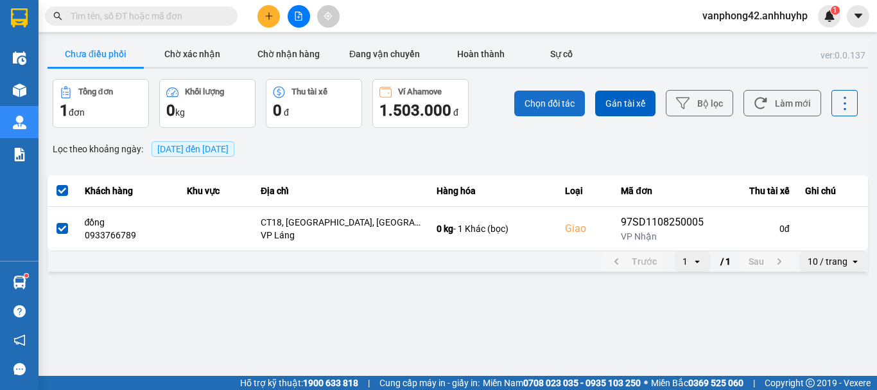
click at [552, 103] on span "Chọn đối tác" at bounding box center [550, 103] width 50 height 13
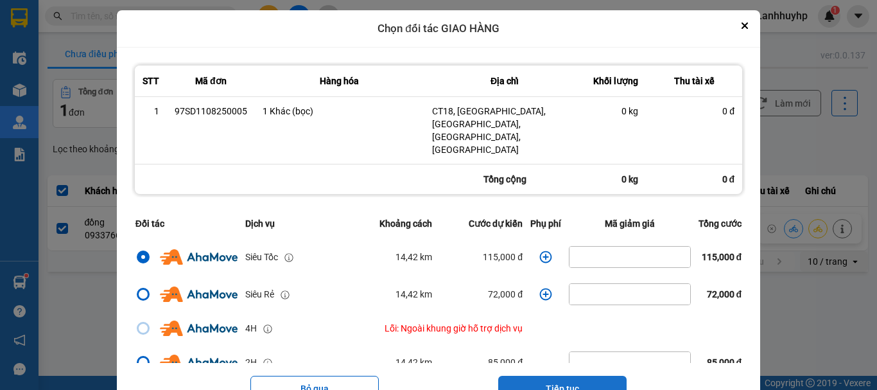
click at [587, 376] on button "Tiếp tục" at bounding box center [562, 389] width 128 height 26
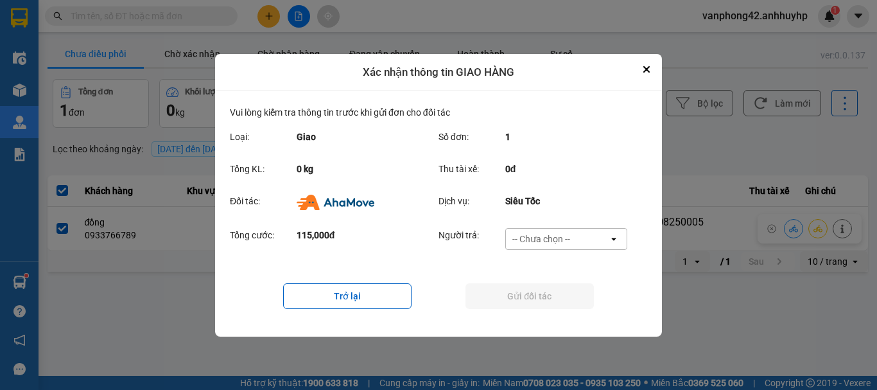
click at [566, 243] on div "-- Chưa chọn --" at bounding box center [542, 239] width 58 height 13
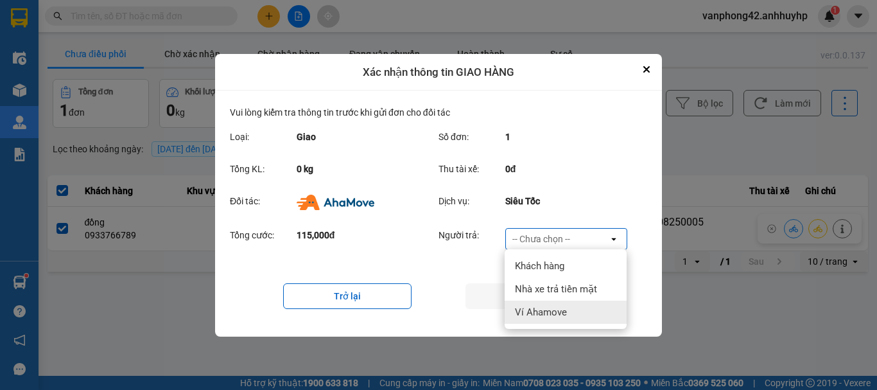
click at [547, 312] on span "Ví Ahamove" at bounding box center [541, 312] width 52 height 13
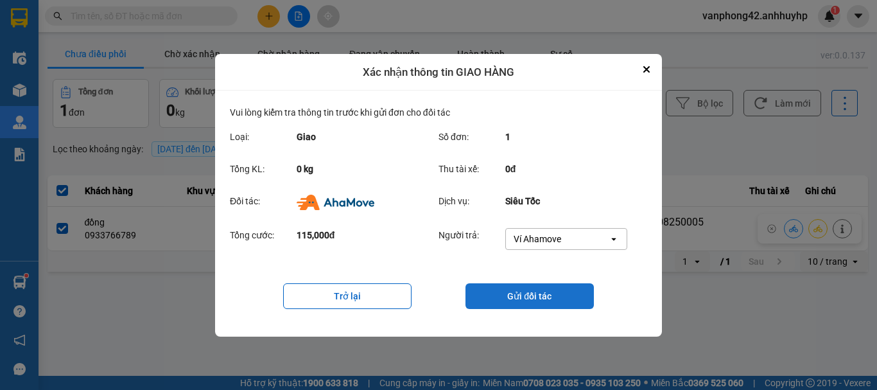
click at [478, 296] on button "Gửi đối tác" at bounding box center [530, 296] width 128 height 26
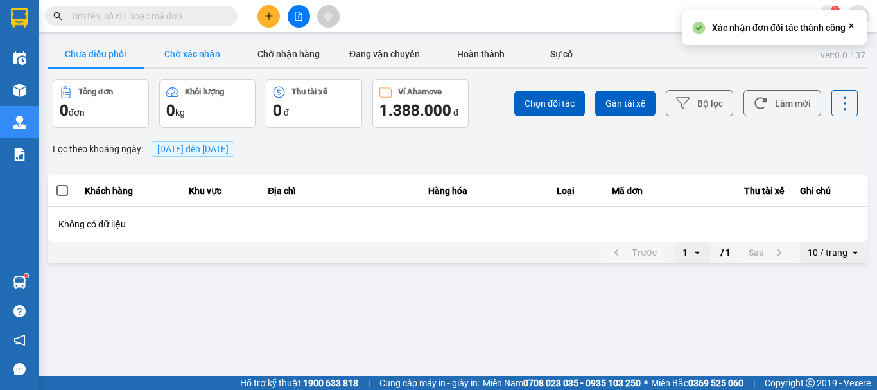
click at [202, 55] on button "Chờ xác nhận" at bounding box center [192, 54] width 96 height 26
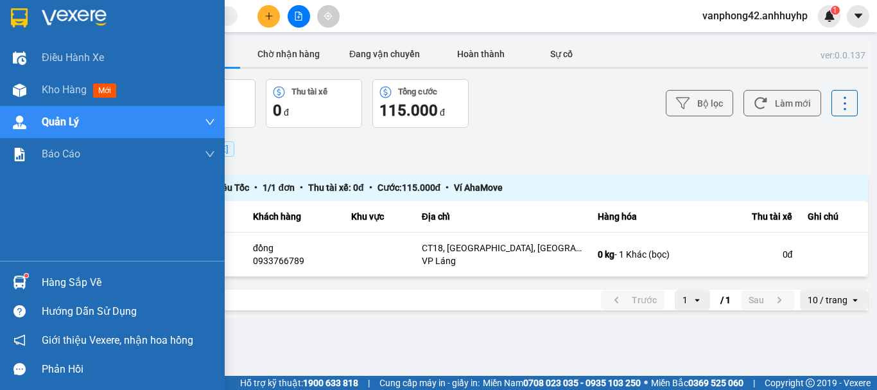
click at [76, 284] on div "Hàng sắp về" at bounding box center [128, 282] width 173 height 19
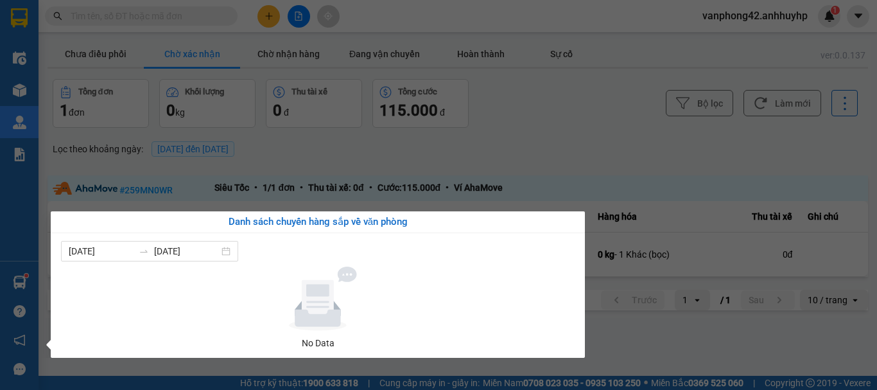
click at [413, 191] on section "Kết quả tìm kiếm ( 0 ) Bộ lọc No Data vanphong42.anhhuyhp 1 Điều hành xe Kho hà…" at bounding box center [438, 195] width 877 height 390
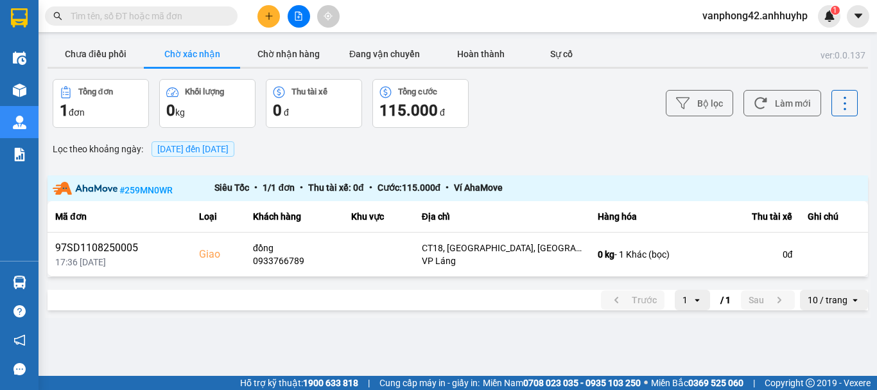
click at [201, 56] on button "Chờ xác nhận" at bounding box center [192, 54] width 96 height 26
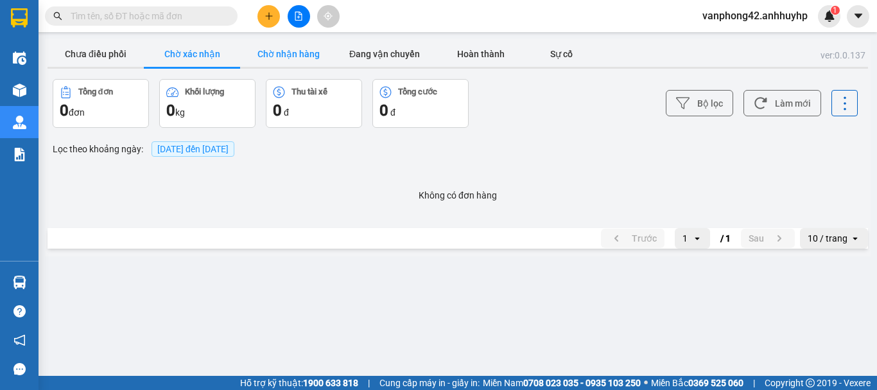
click at [264, 55] on button "Chờ nhận hàng" at bounding box center [288, 54] width 96 height 26
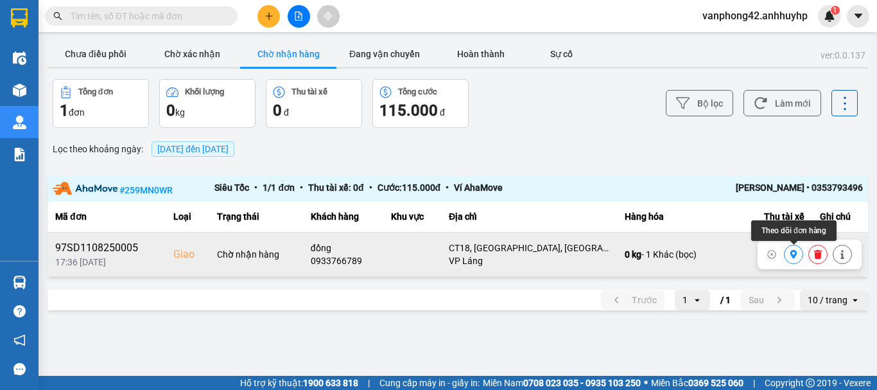
click at [791, 256] on icon at bounding box center [793, 254] width 9 height 9
click at [310, 62] on button "Chờ nhận hàng" at bounding box center [288, 54] width 96 height 26
click at [846, 259] on button at bounding box center [843, 254] width 18 height 22
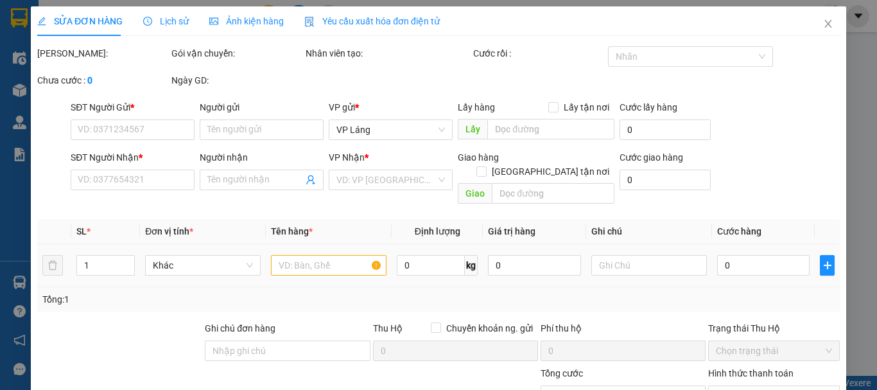
type input "0585686666"
type input "nam"
type input "0933766789"
type input "đồng"
checkbox input "true"
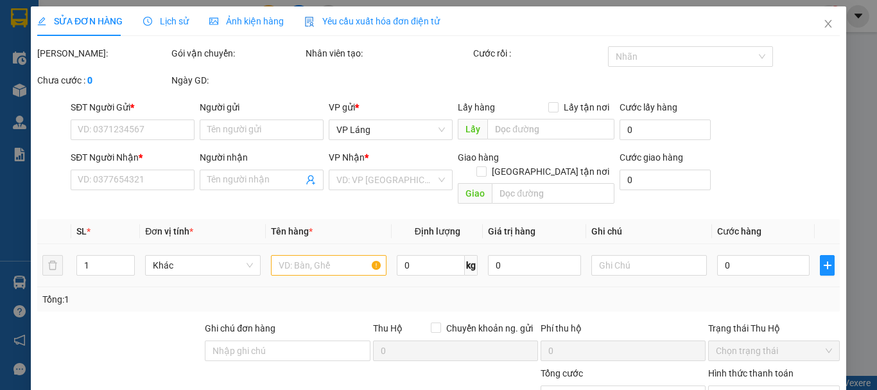
type input "CT18, [GEOGRAPHIC_DATA], [GEOGRAPHIC_DATA], [GEOGRAPHIC_DATA], [GEOGRAPHIC_DATA]"
type input "160.000"
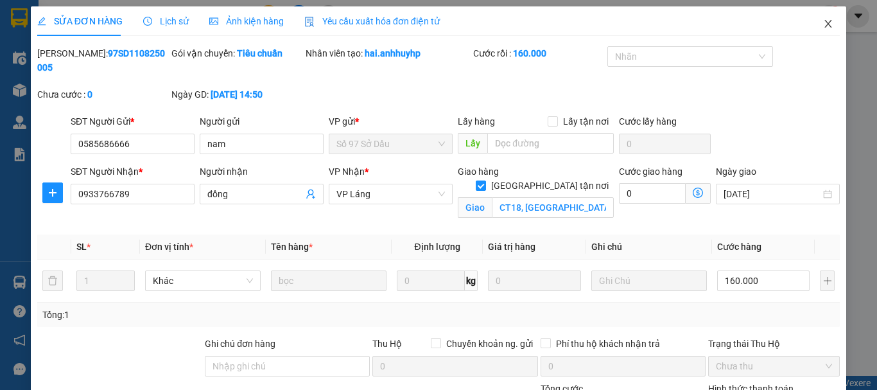
click at [823, 28] on icon "close" at bounding box center [828, 24] width 10 height 10
